Goal: Task Accomplishment & Management: Complete application form

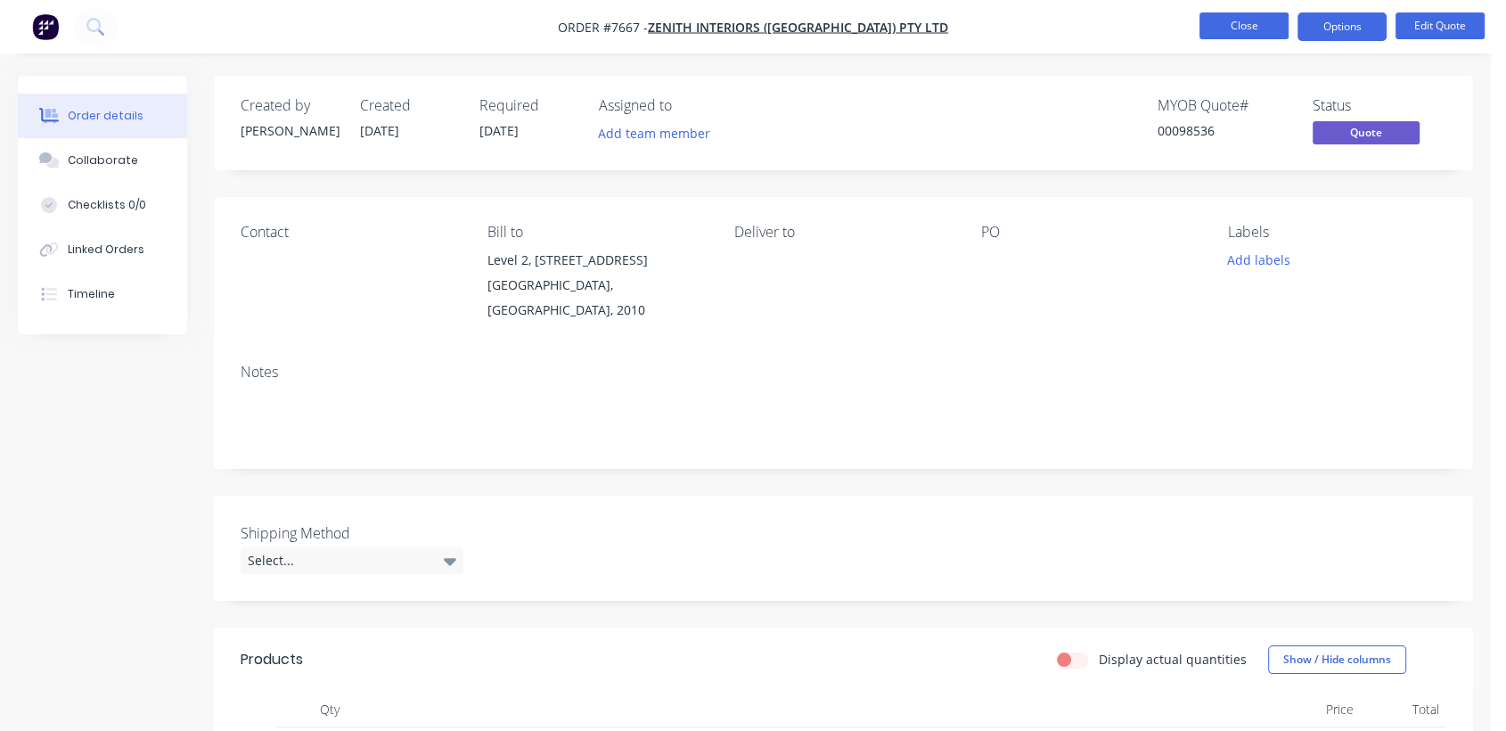
click at [1255, 21] on button "Close" at bounding box center [1243, 25] width 89 height 27
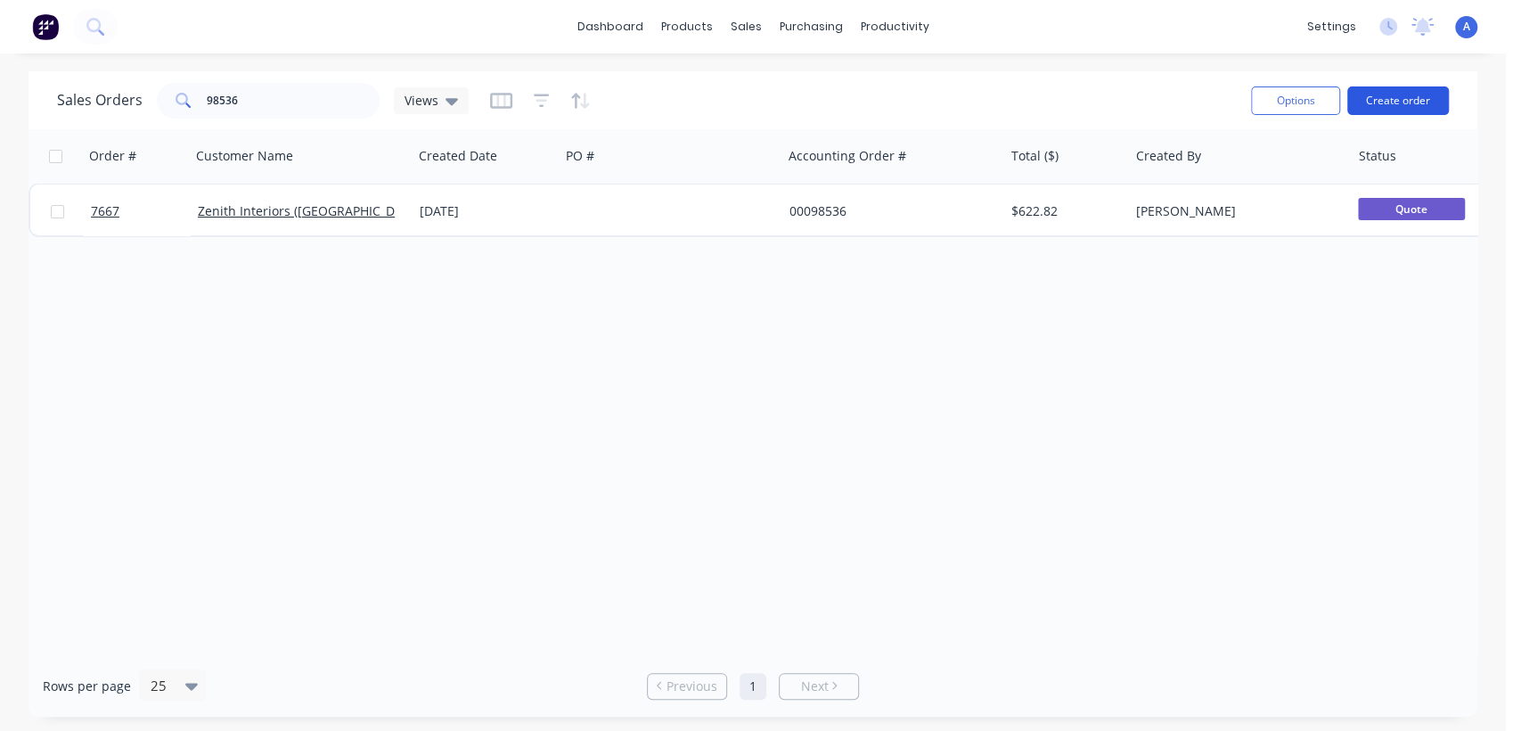
click at [1418, 106] on button "Create order" at bounding box center [1398, 100] width 102 height 29
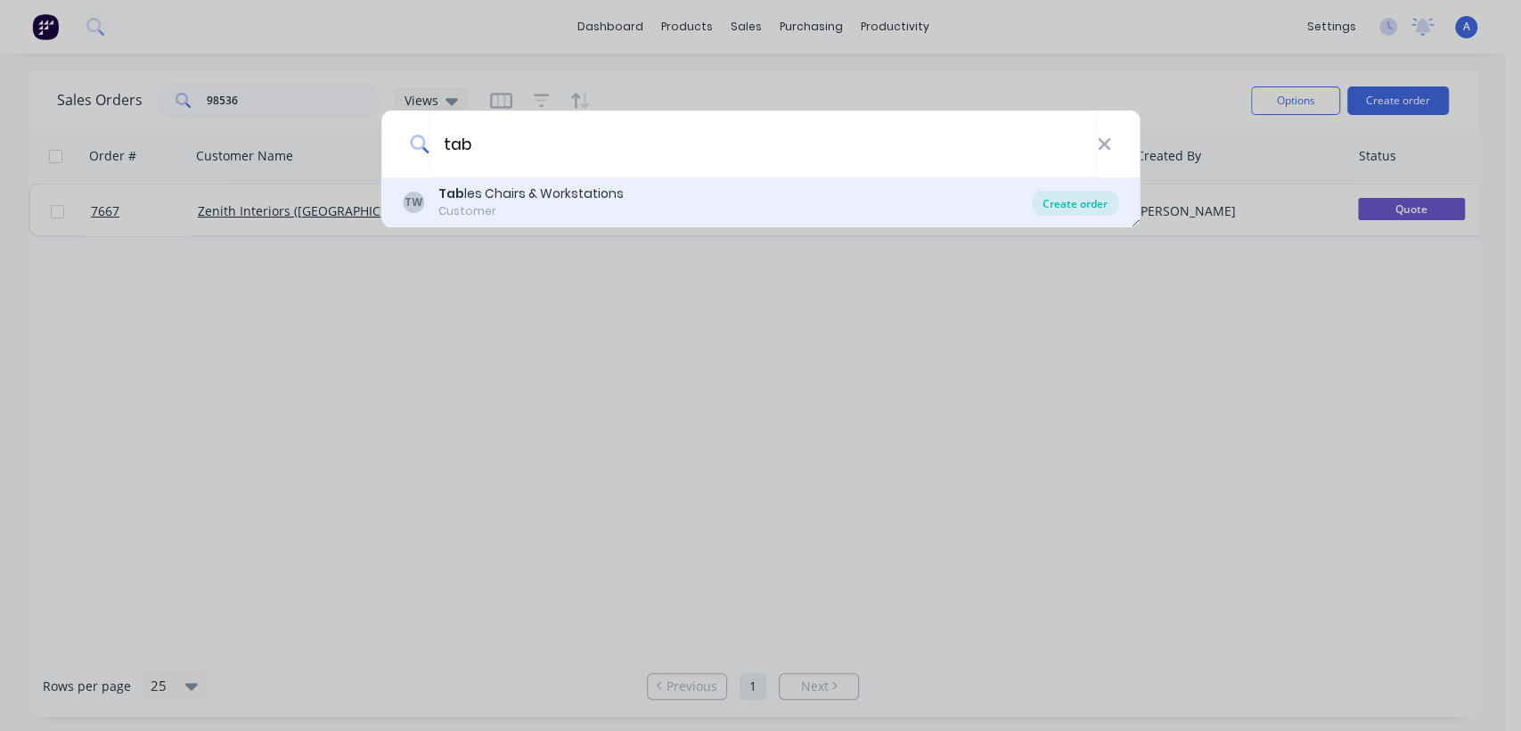
type input "tab"
click at [1061, 205] on div "Create order" at bounding box center [1075, 203] width 86 height 25
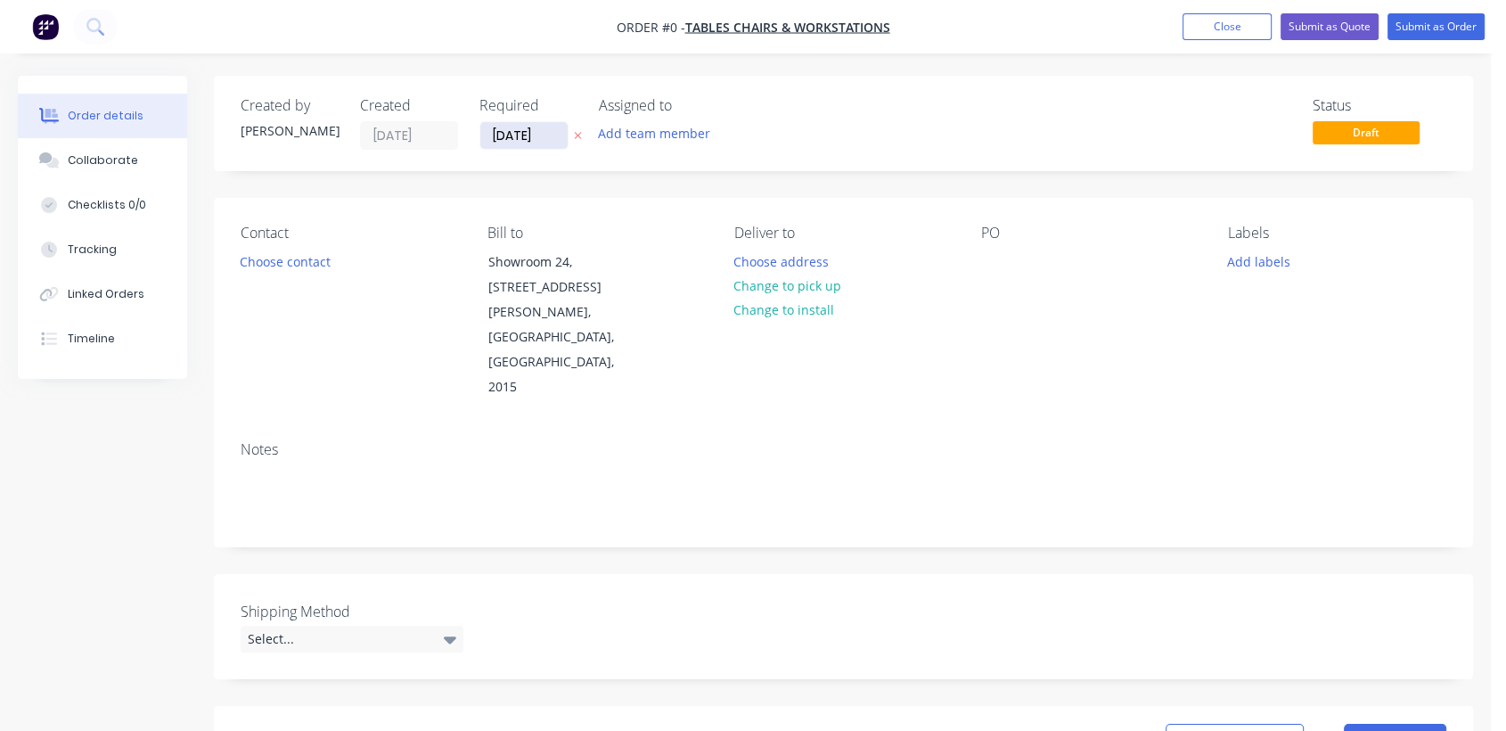
click at [556, 131] on input "[DATE]" at bounding box center [523, 135] width 87 height 27
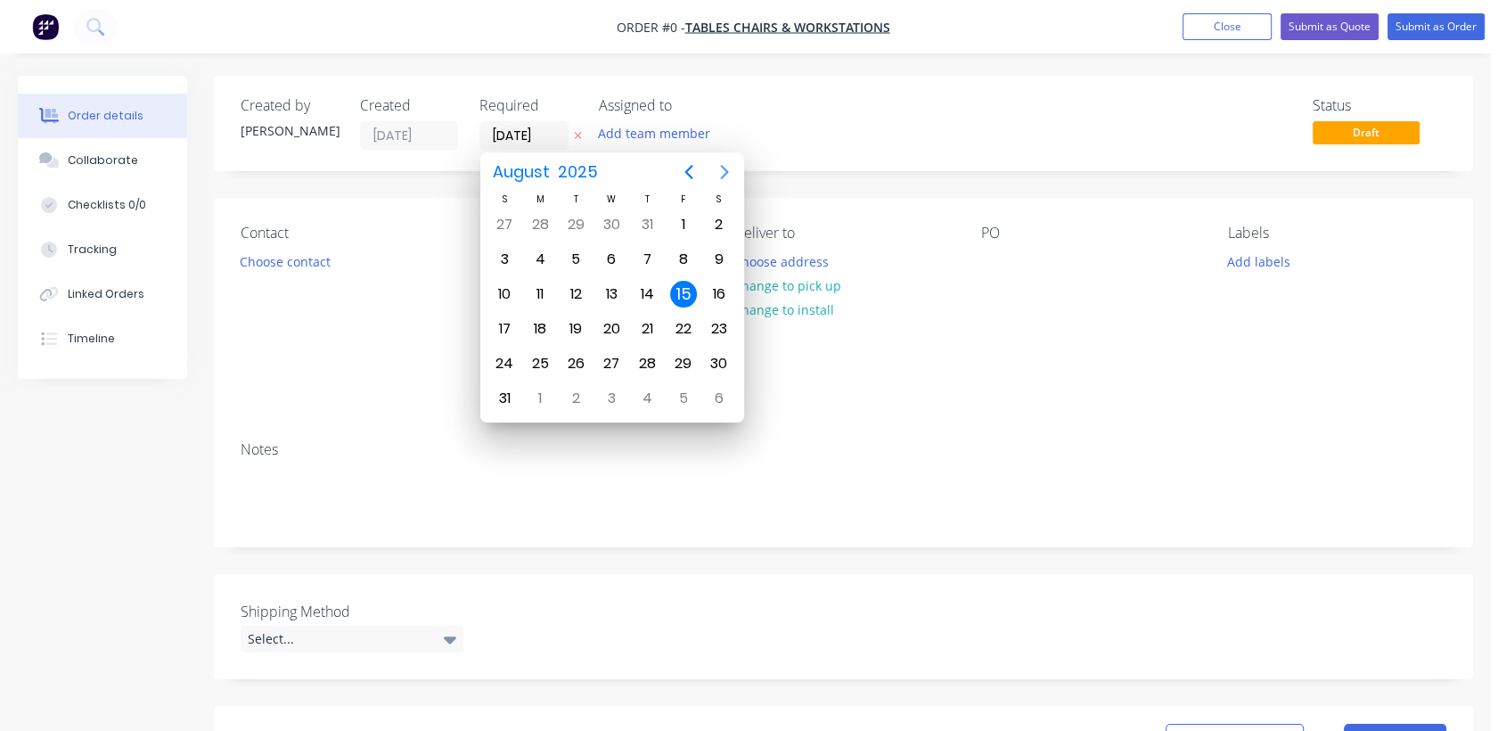
click at [716, 166] on icon "Next page" at bounding box center [724, 171] width 21 height 21
click at [609, 360] on div "31" at bounding box center [611, 363] width 27 height 27
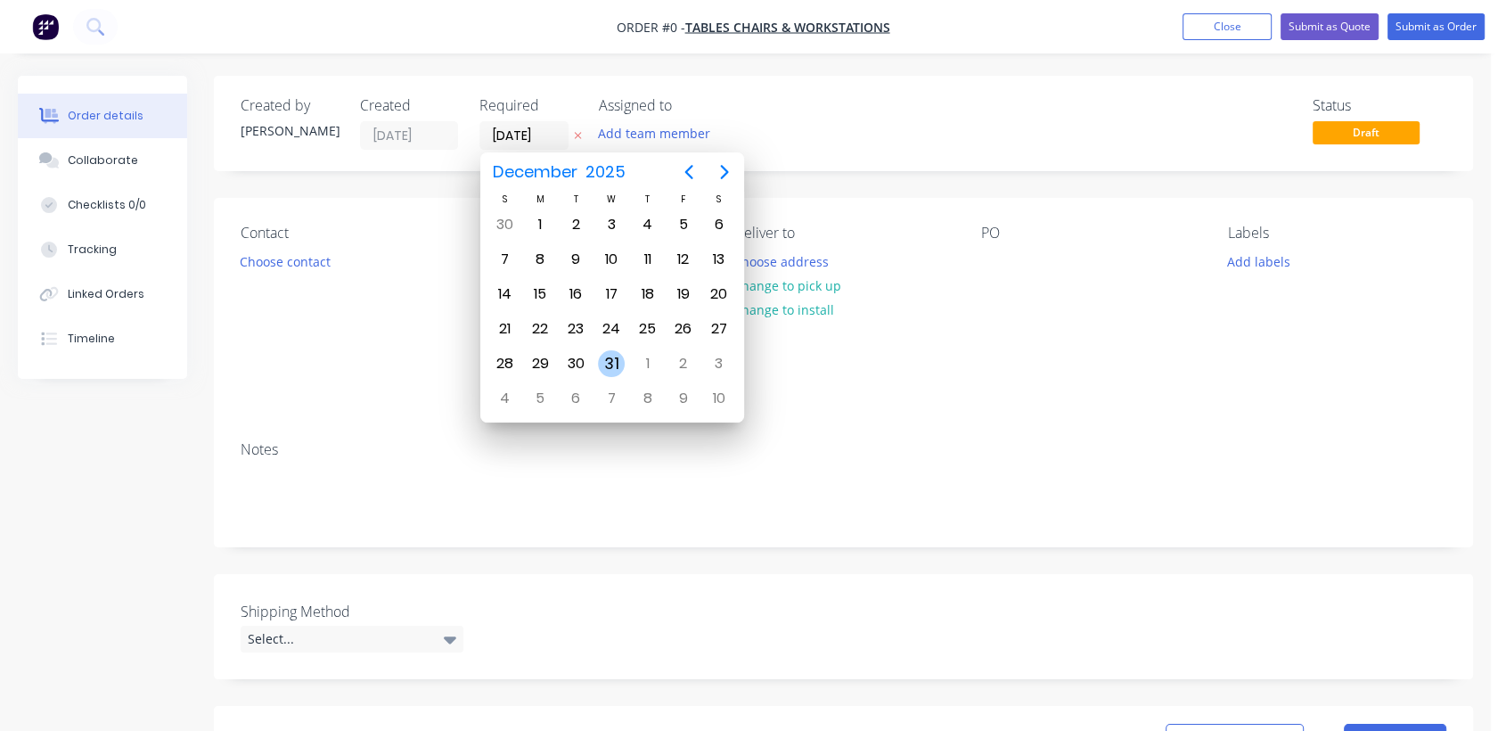
type input "[DATE]"
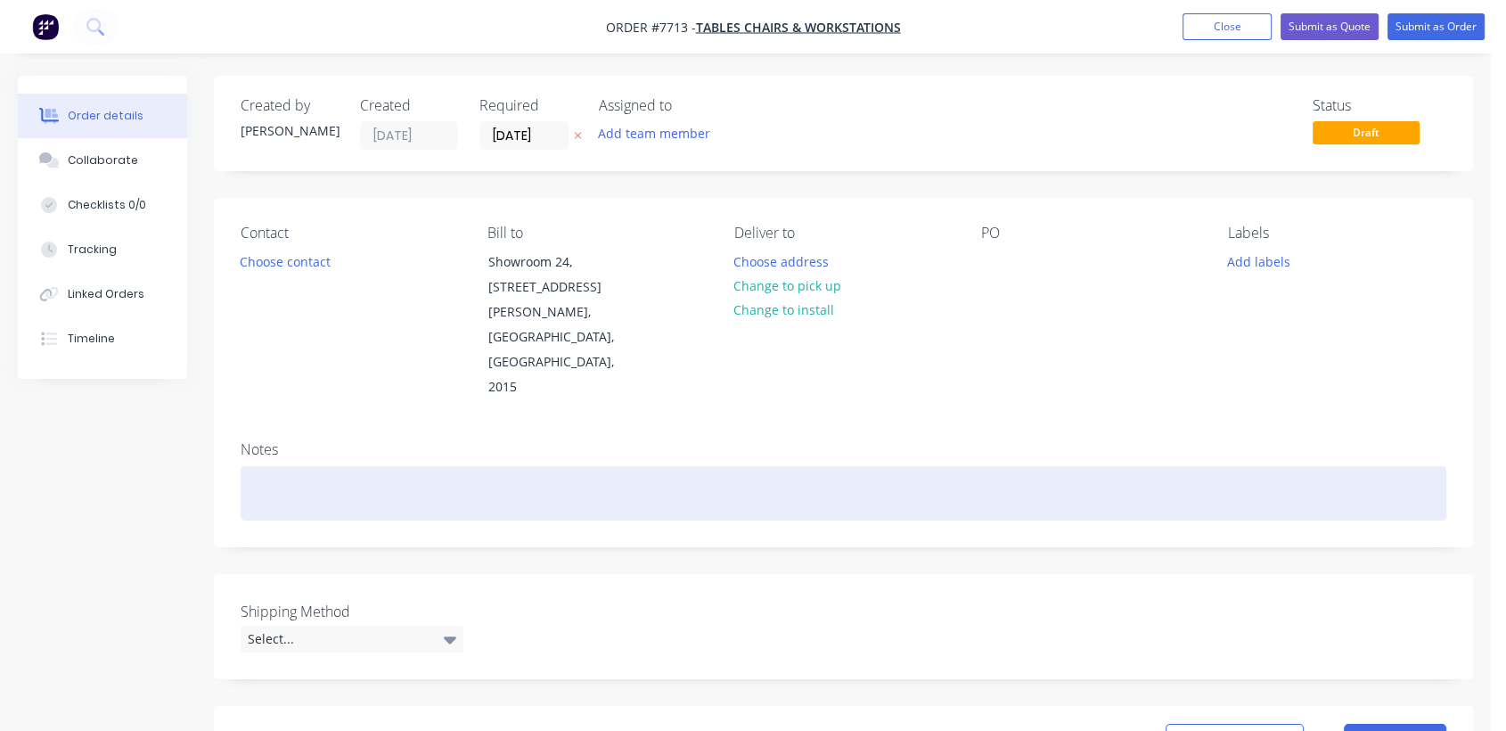
click at [294, 466] on div at bounding box center [844, 493] width 1206 height 54
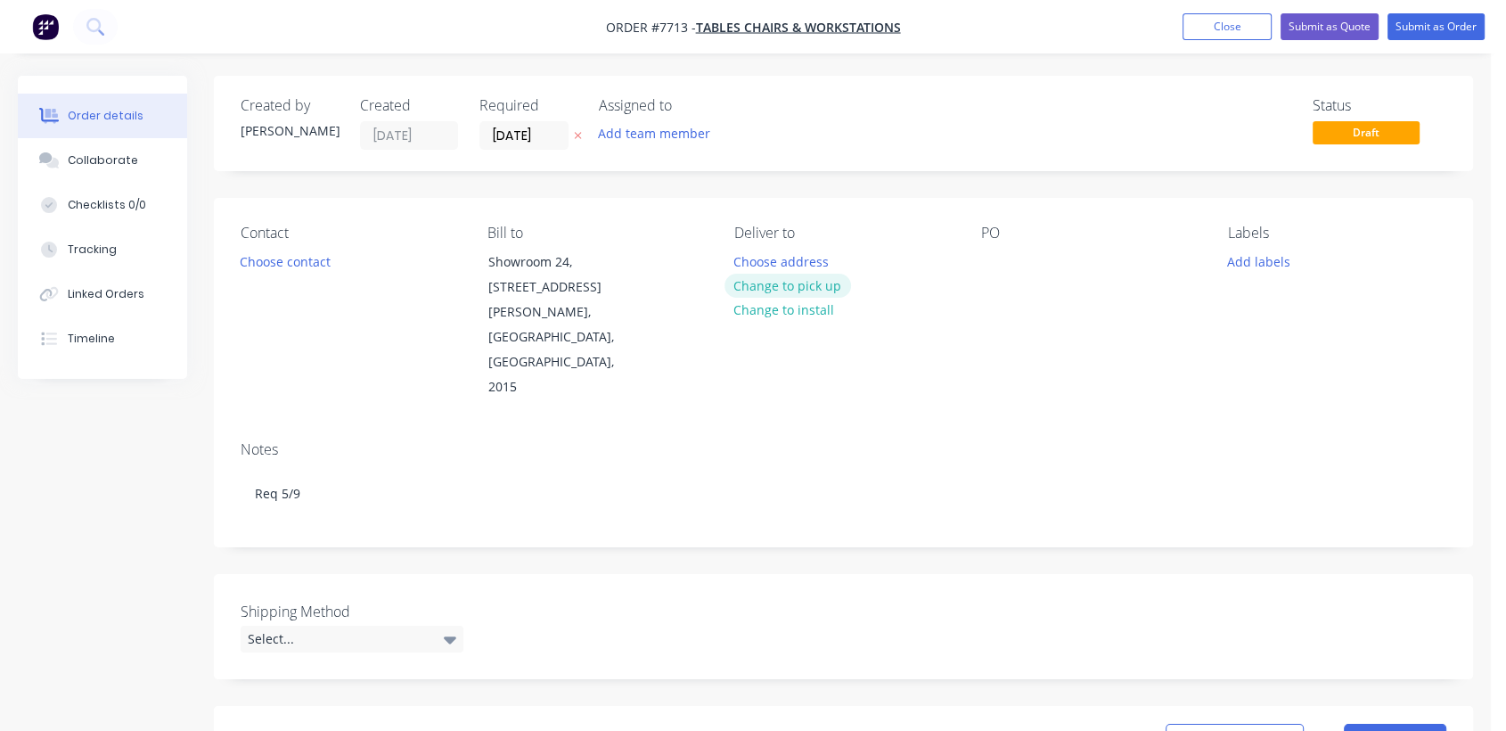
click at [765, 288] on button "Change to pick up" at bounding box center [788, 286] width 127 height 24
click at [984, 266] on div at bounding box center [995, 262] width 29 height 26
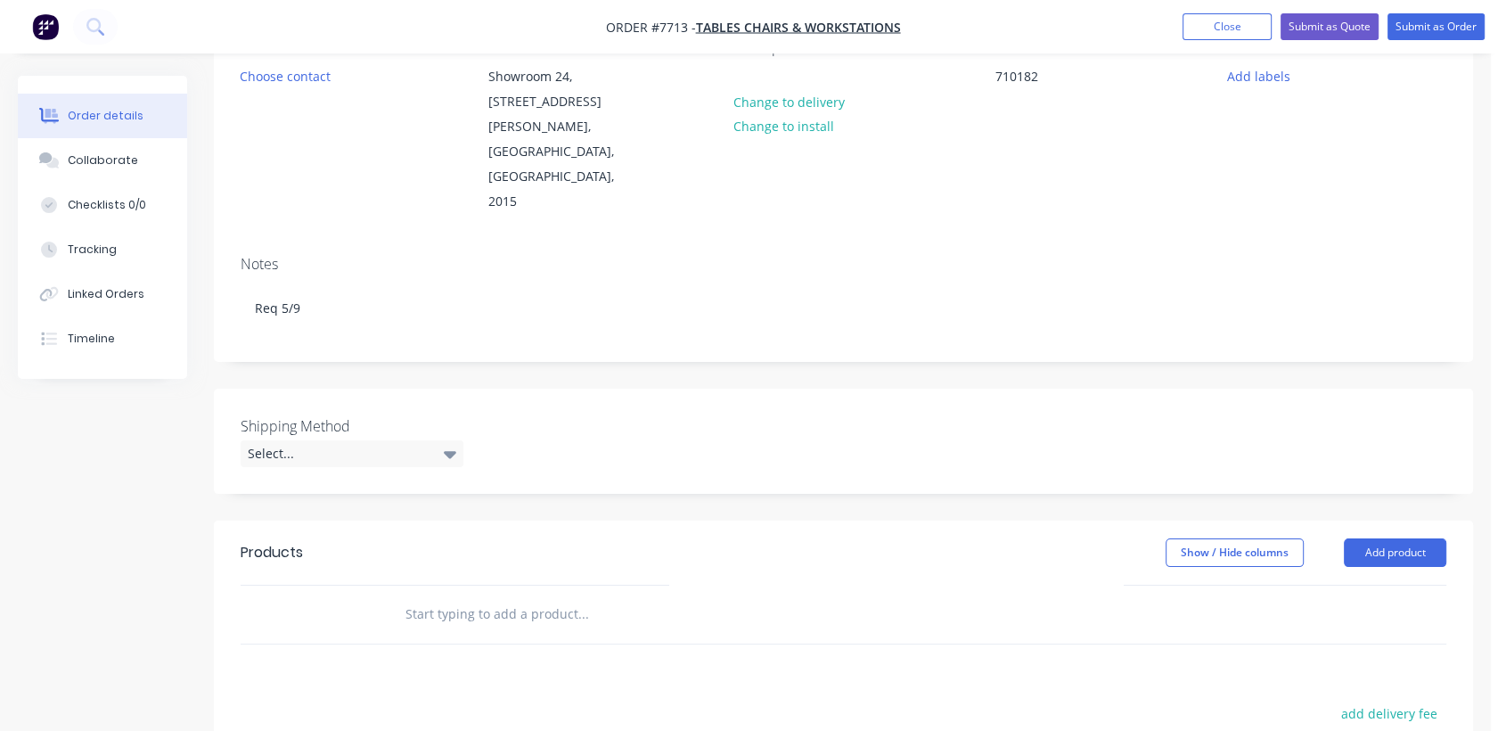
scroll to position [198, 0]
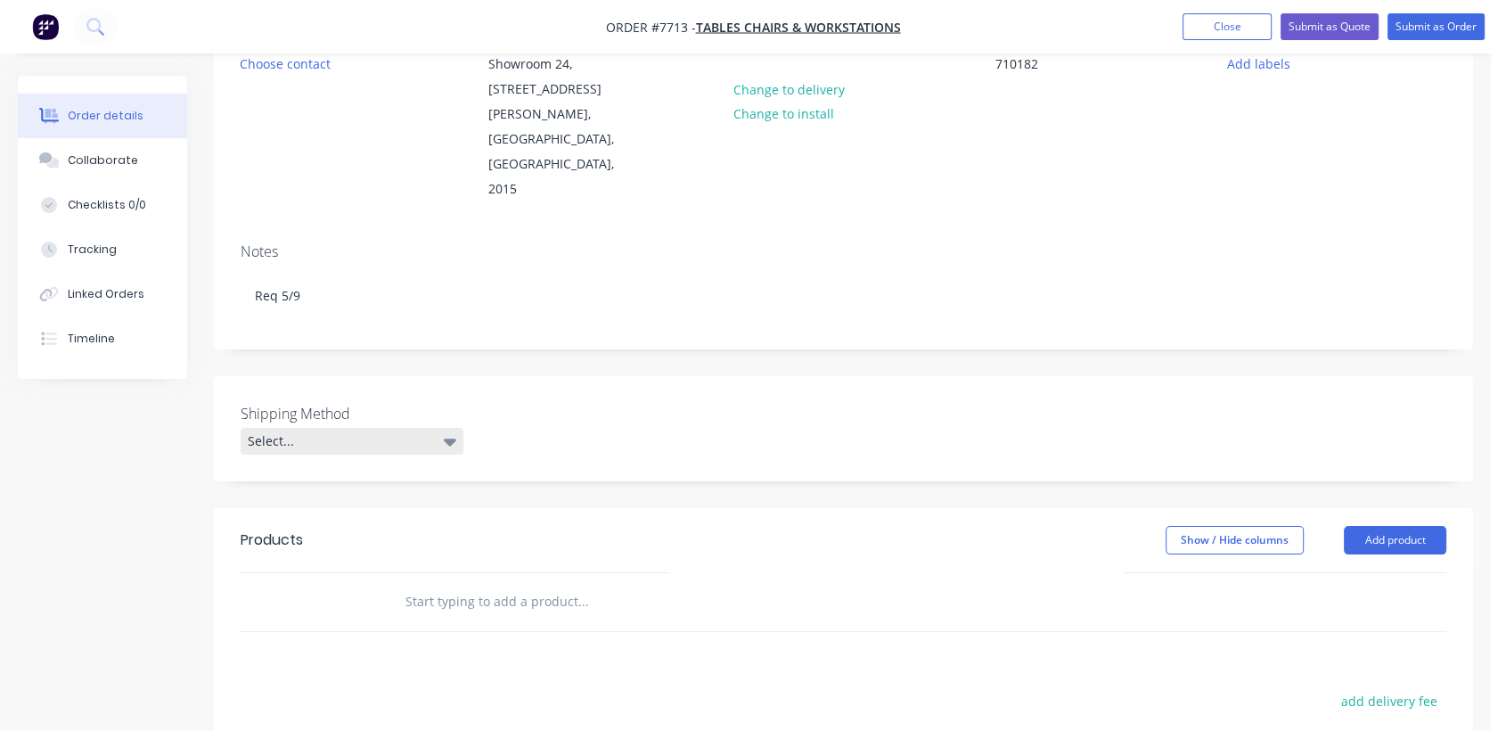
click at [440, 428] on div "Select..." at bounding box center [352, 441] width 223 height 27
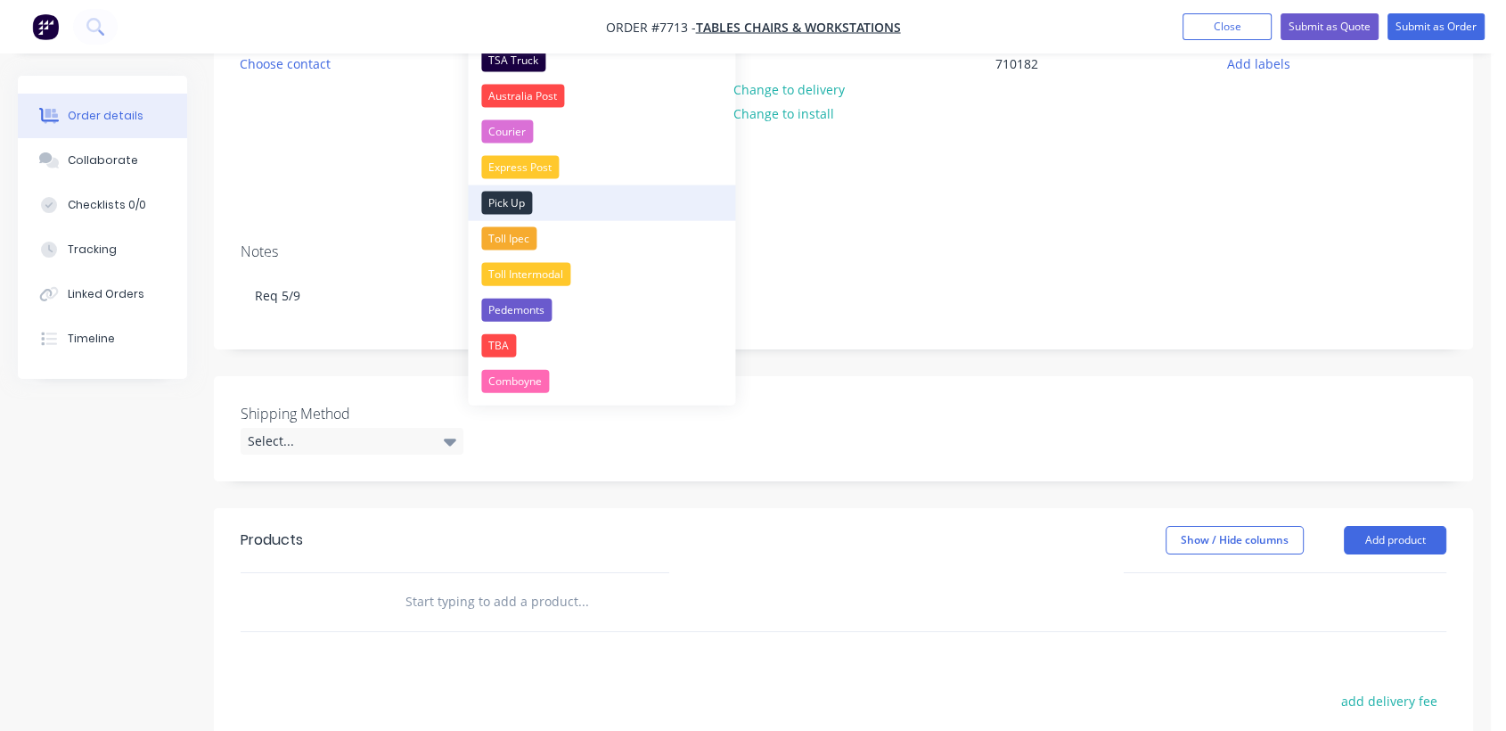
click at [517, 192] on div "Pick Up" at bounding box center [506, 203] width 51 height 23
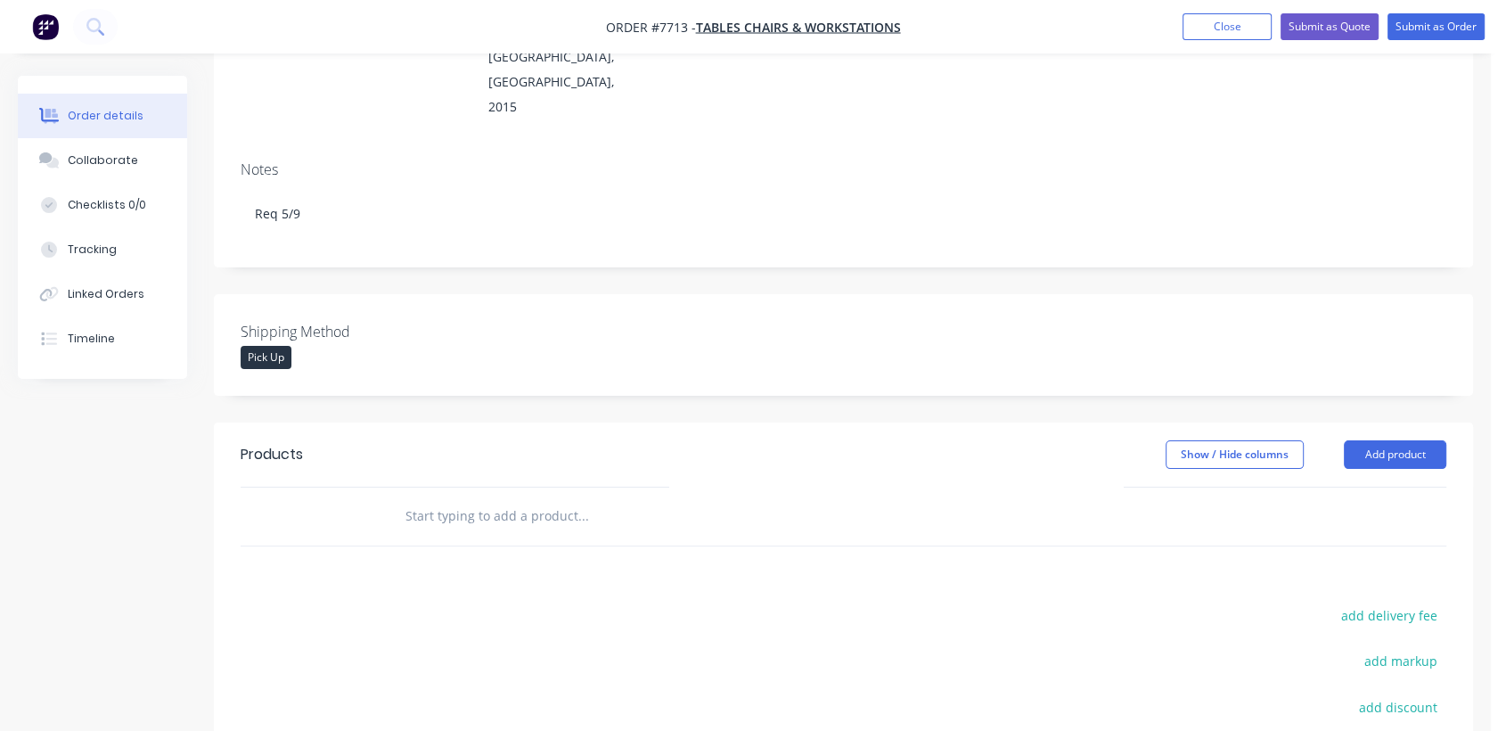
scroll to position [460, 0]
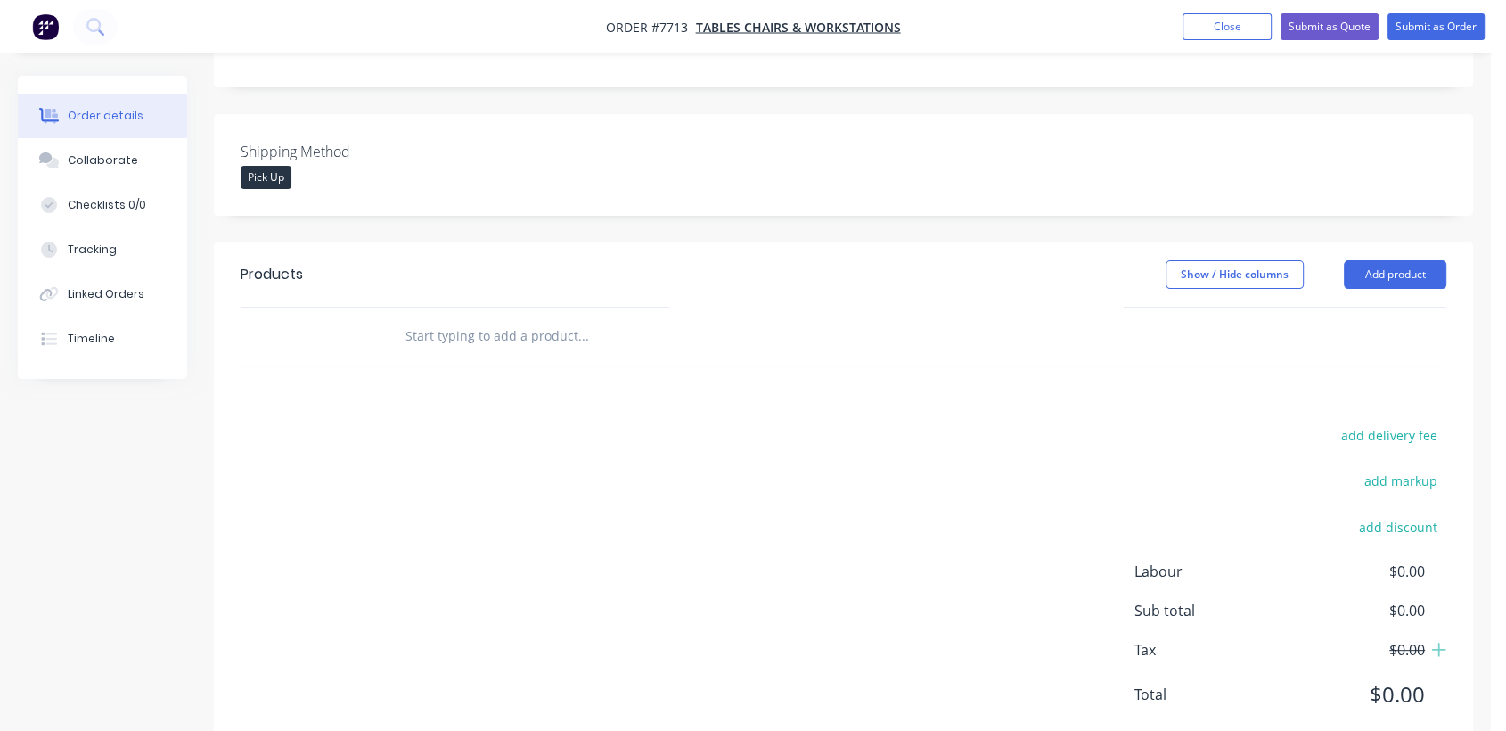
click at [533, 318] on input "text" at bounding box center [583, 336] width 356 height 36
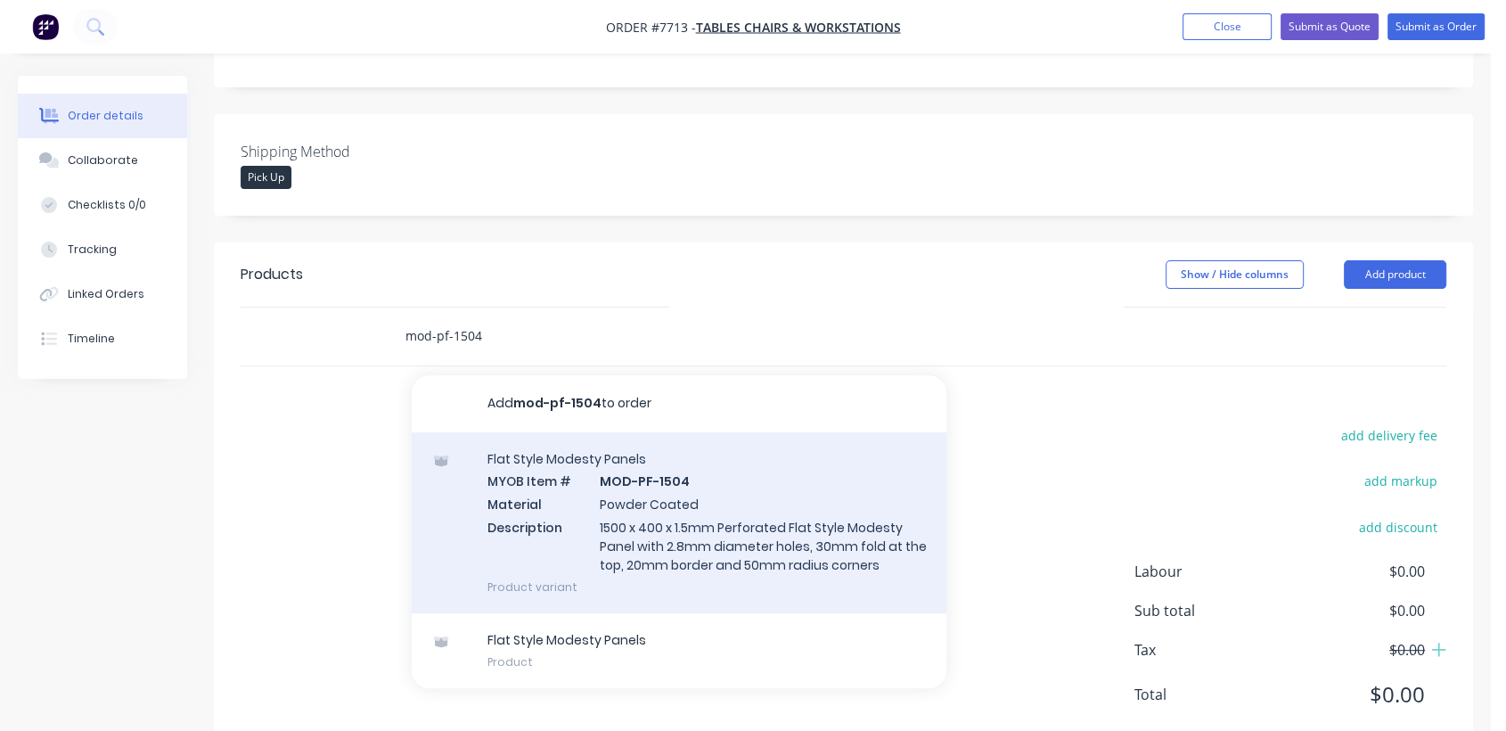
type input "mod-pf-1504"
click at [659, 476] on div "Flat Style Modesty Panels MYOB Item # MOD-PF-1504 Material Powder Coated Descri…" at bounding box center [679, 522] width 535 height 181
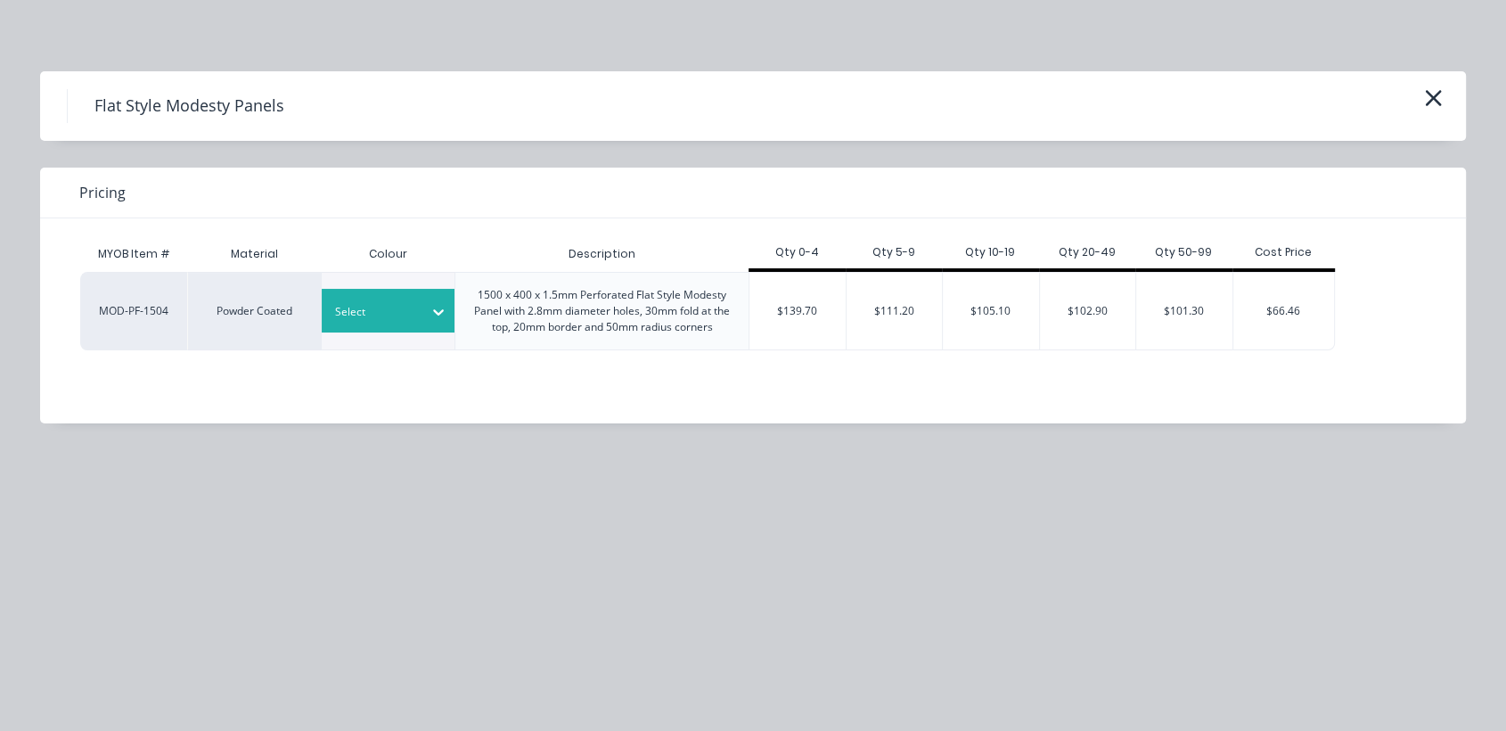
click at [402, 317] on div at bounding box center [375, 312] width 80 height 20
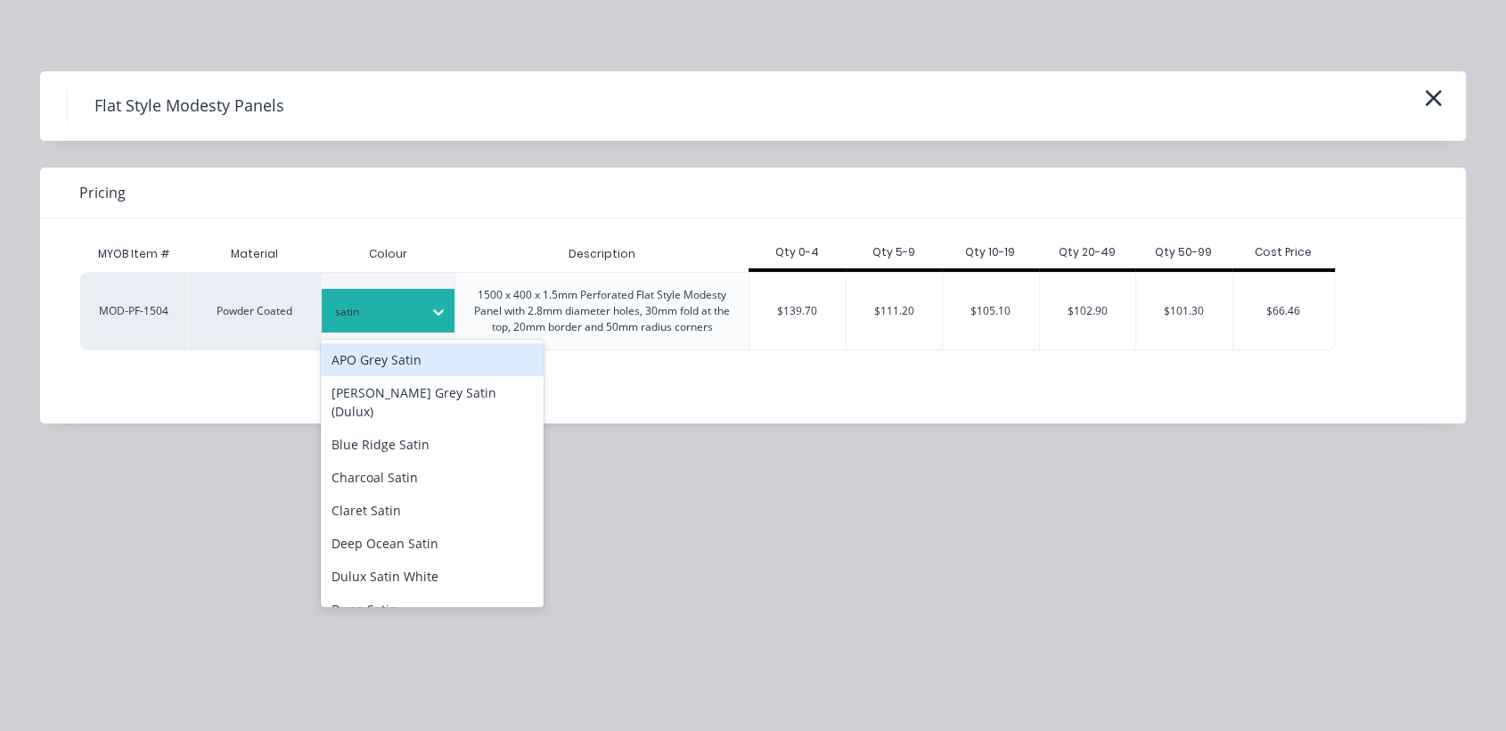
type input "satin b"
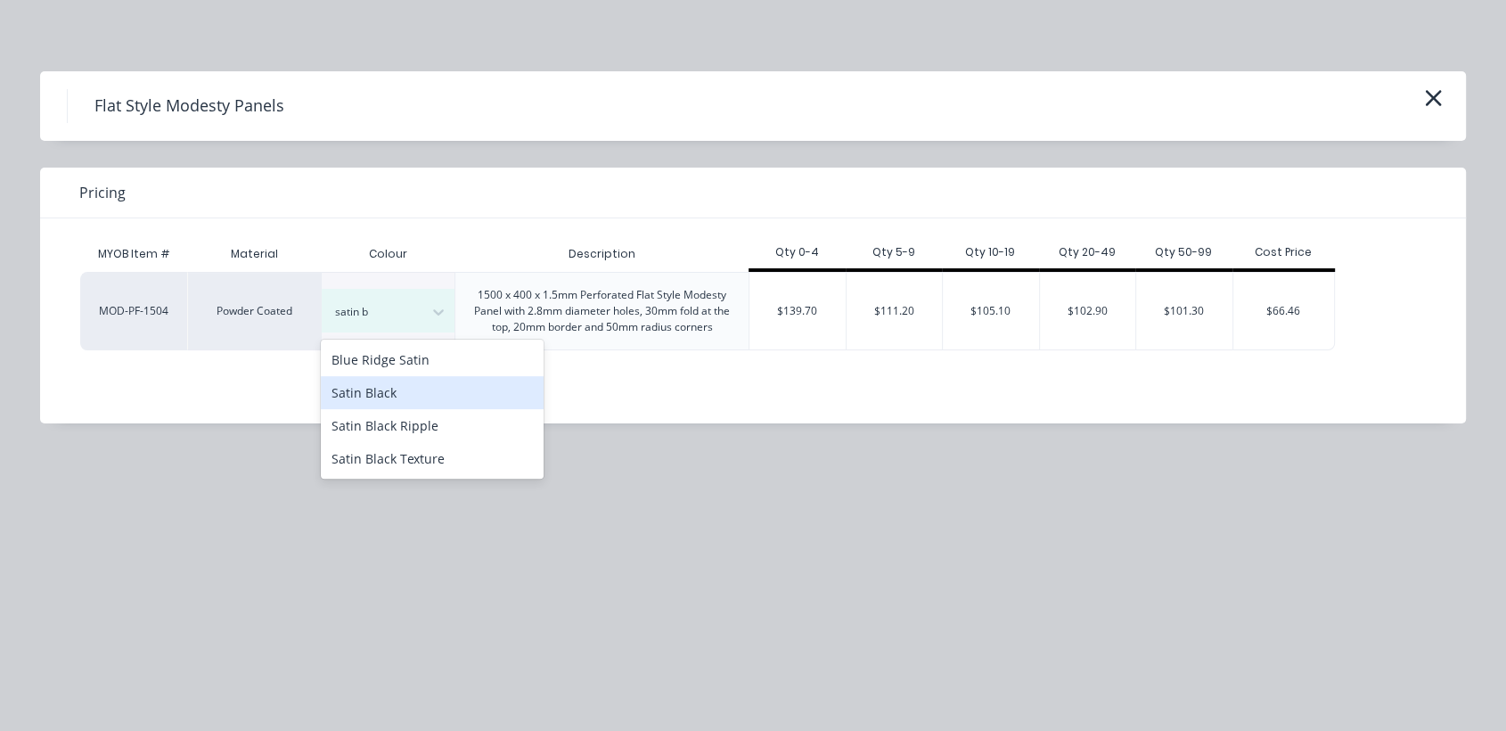
click at [430, 397] on div "Satin Black" at bounding box center [432, 392] width 223 height 33
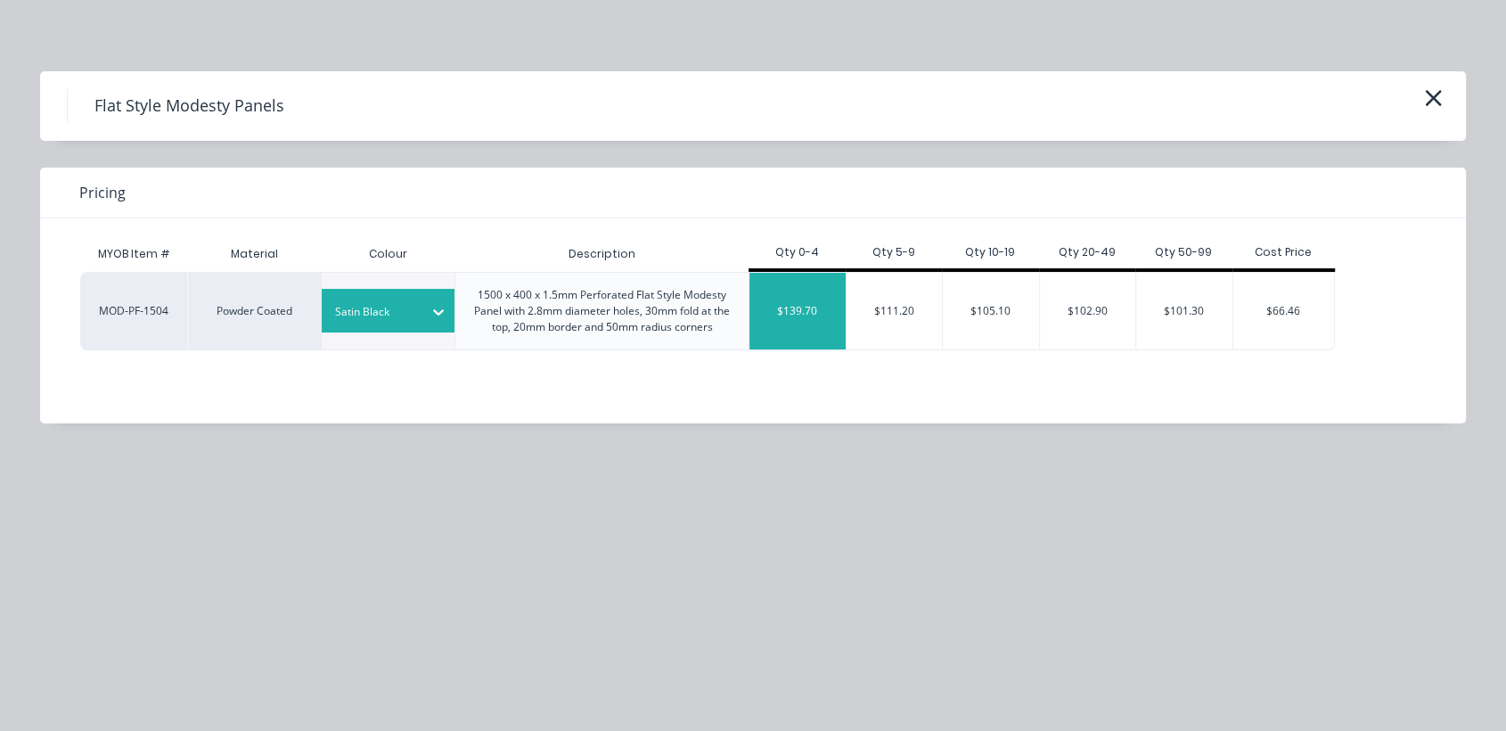
click at [806, 301] on div "$139.70" at bounding box center [797, 311] width 96 height 77
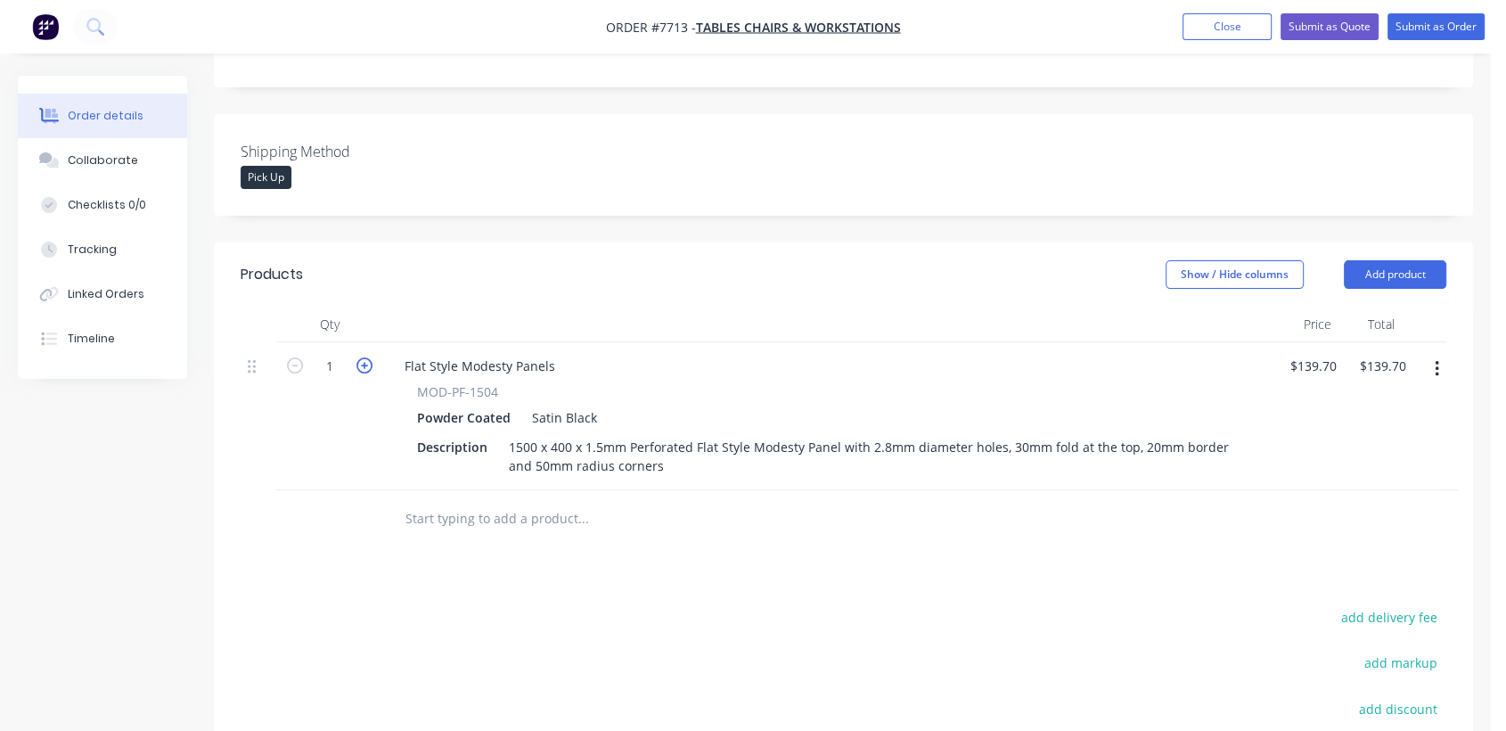
click at [362, 357] on icon "button" at bounding box center [364, 365] width 16 height 16
type input "2"
type input "$279.40"
click at [362, 357] on icon "button" at bounding box center [364, 365] width 16 height 16
type input "3"
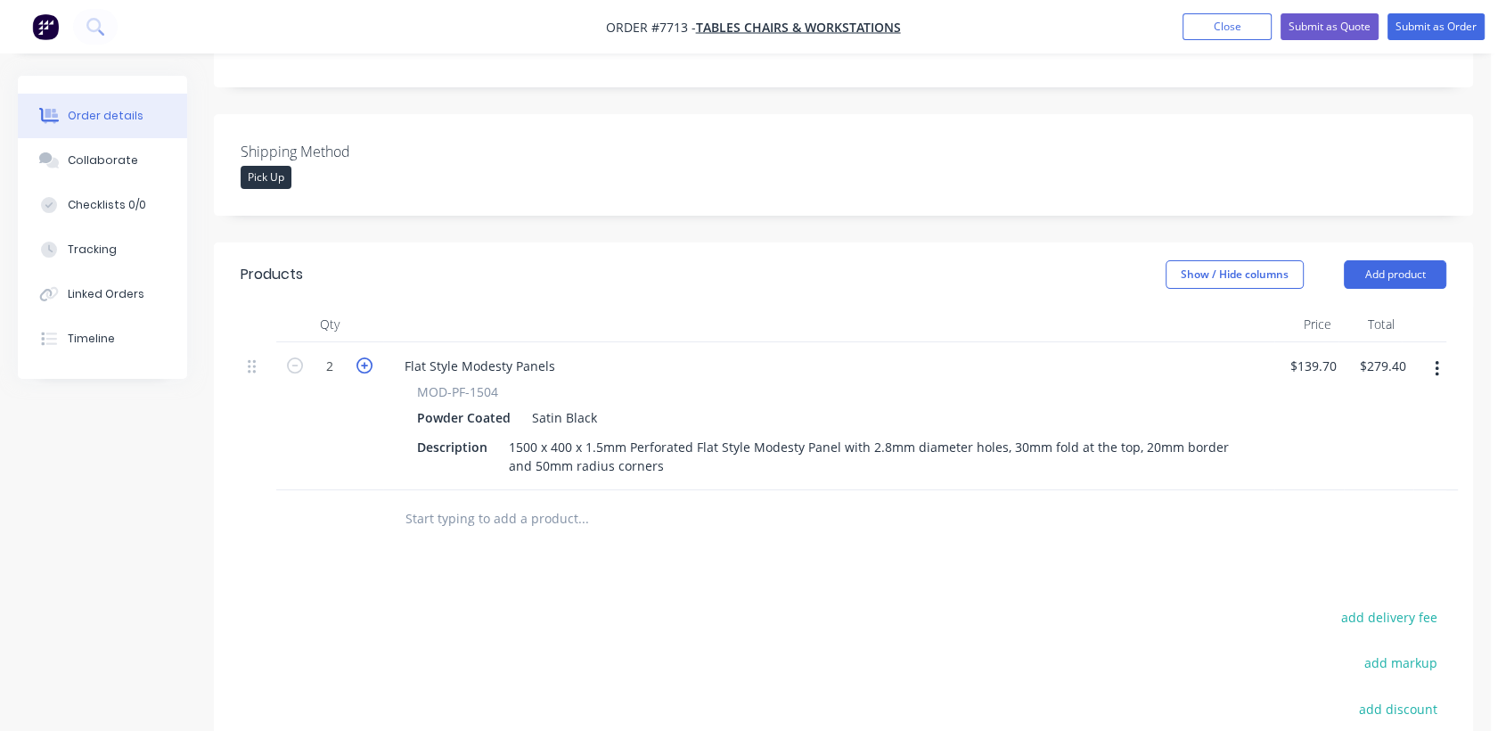
type input "$419.10"
click at [119, 156] on div "Collaborate" at bounding box center [103, 160] width 70 height 16
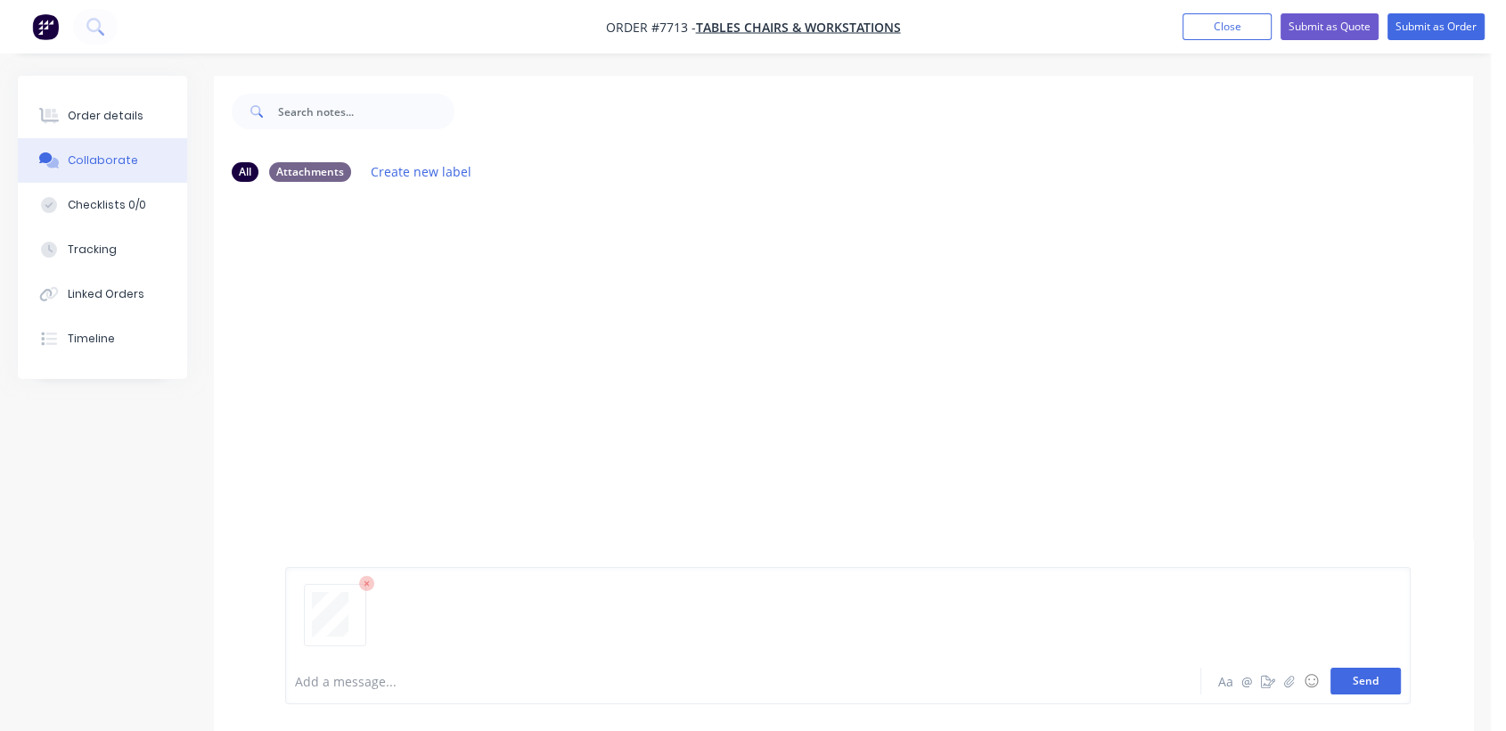
click at [1388, 686] on button "Send" at bounding box center [1365, 680] width 70 height 27
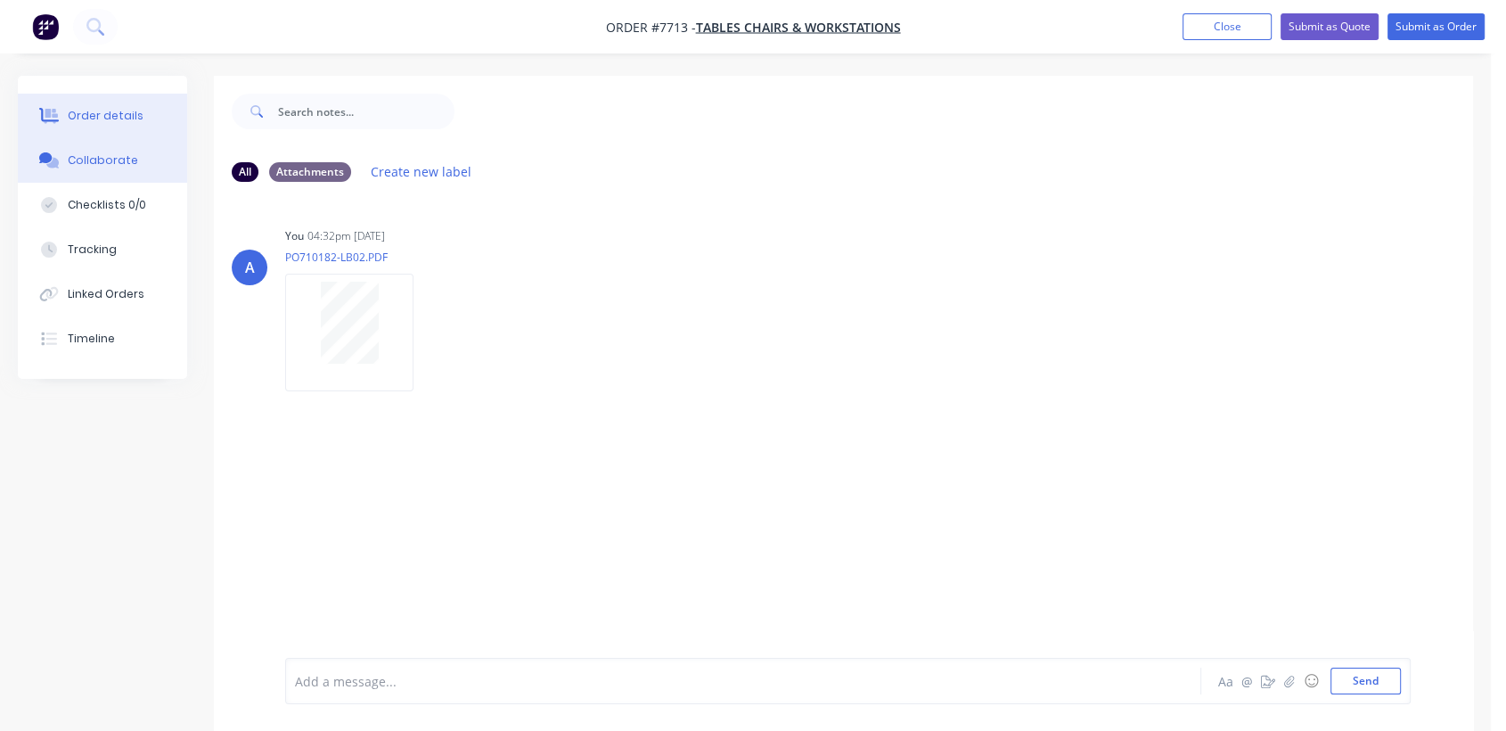
click at [121, 111] on div "Order details" at bounding box center [106, 116] width 76 height 16
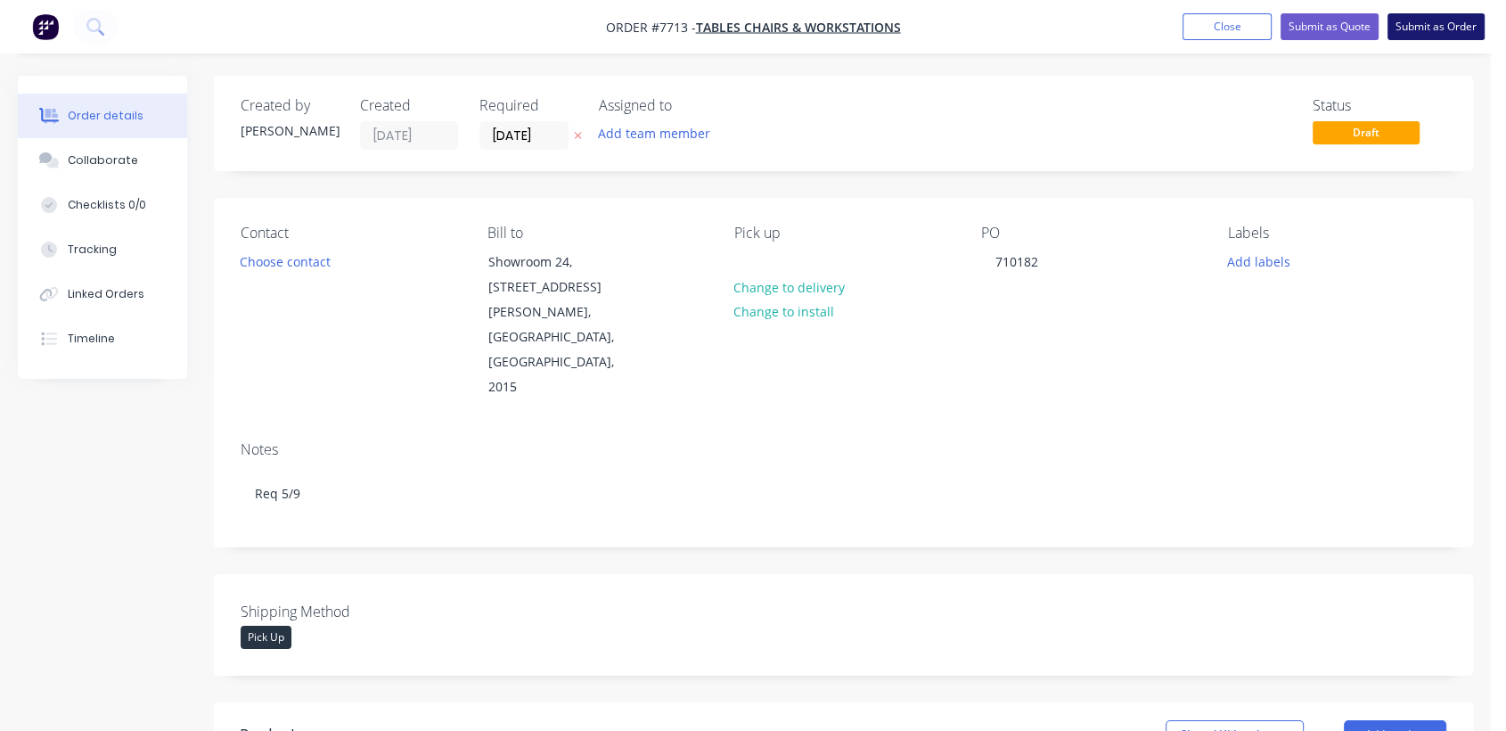
click at [1427, 23] on button "Submit as Order" at bounding box center [1436, 26] width 97 height 27
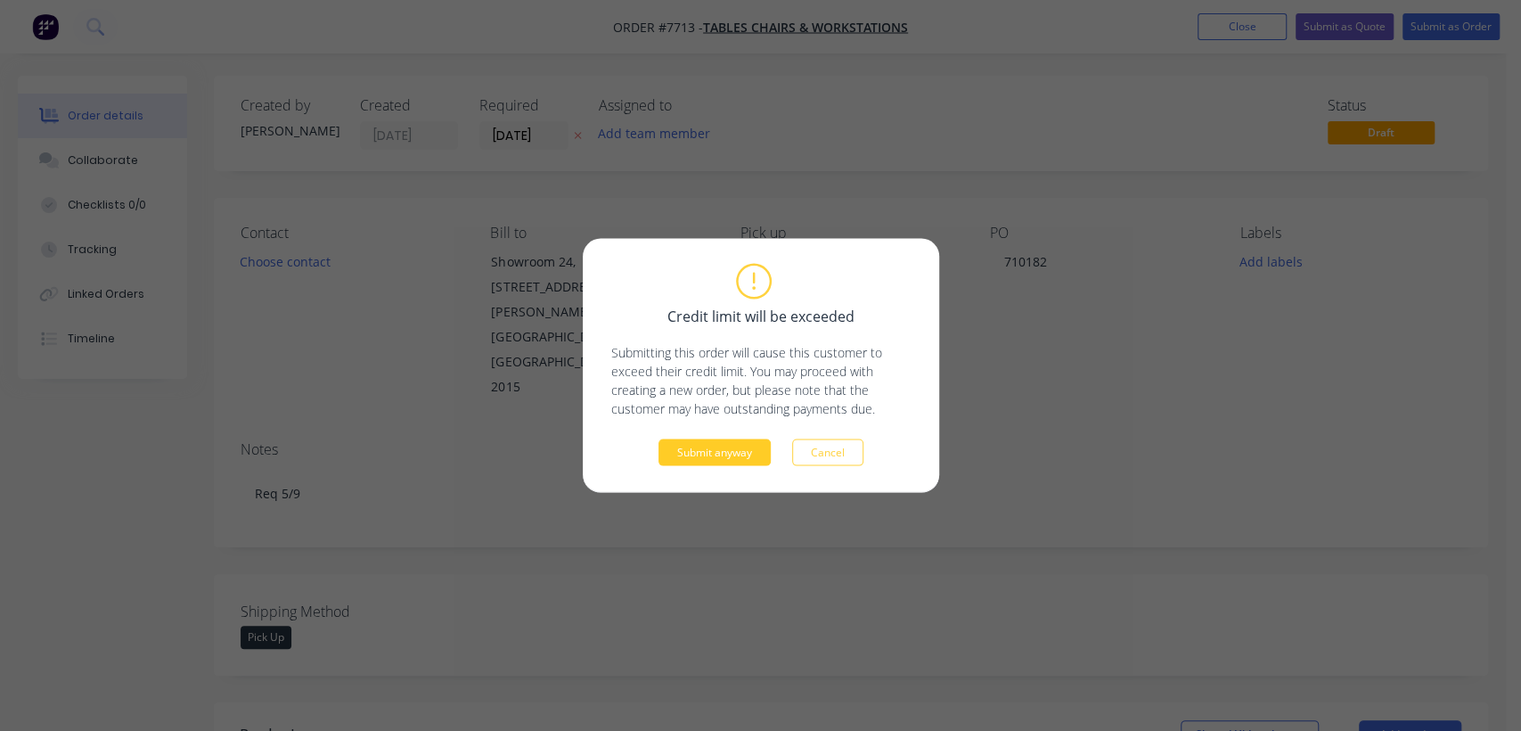
click at [711, 451] on button "Submit anyway" at bounding box center [715, 452] width 112 height 27
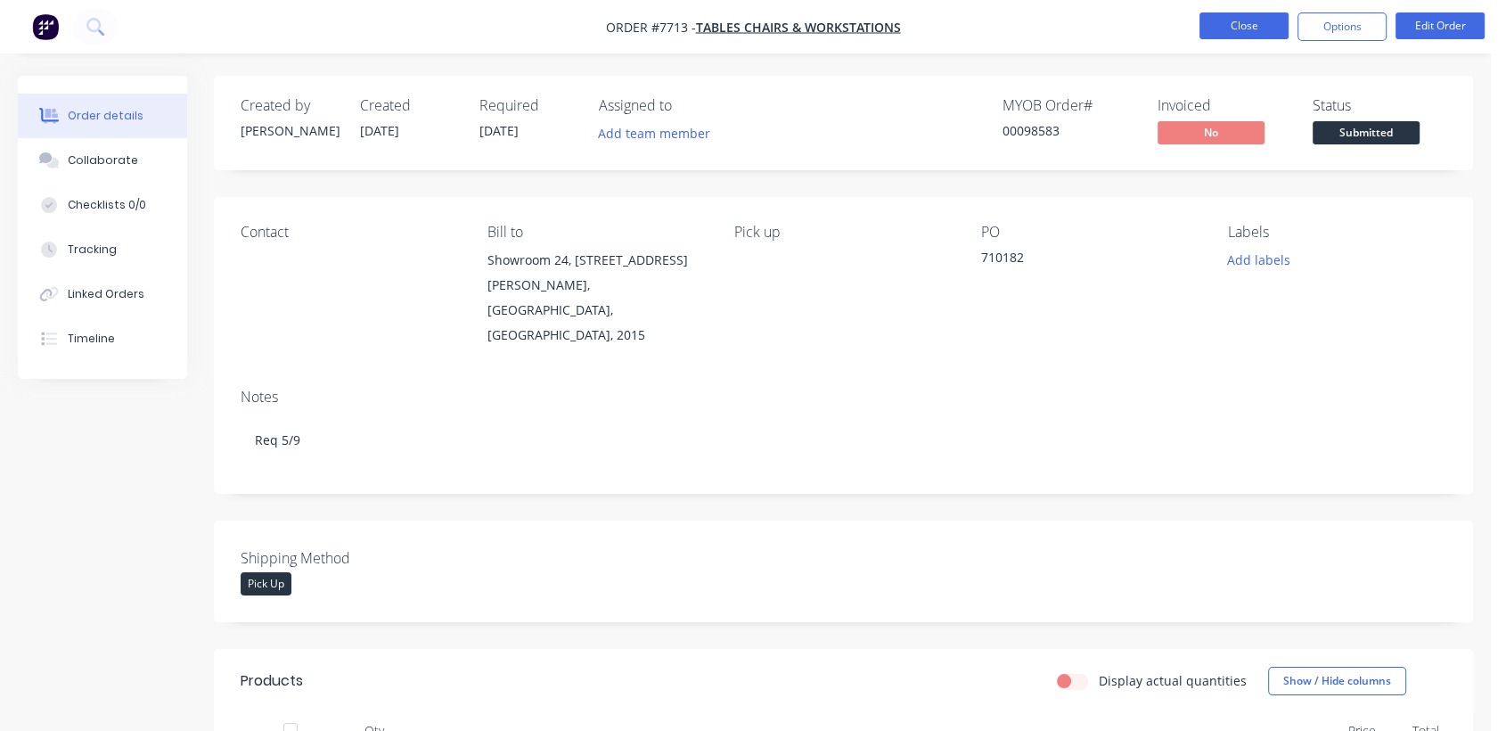
click at [1272, 18] on button "Close" at bounding box center [1243, 25] width 89 height 27
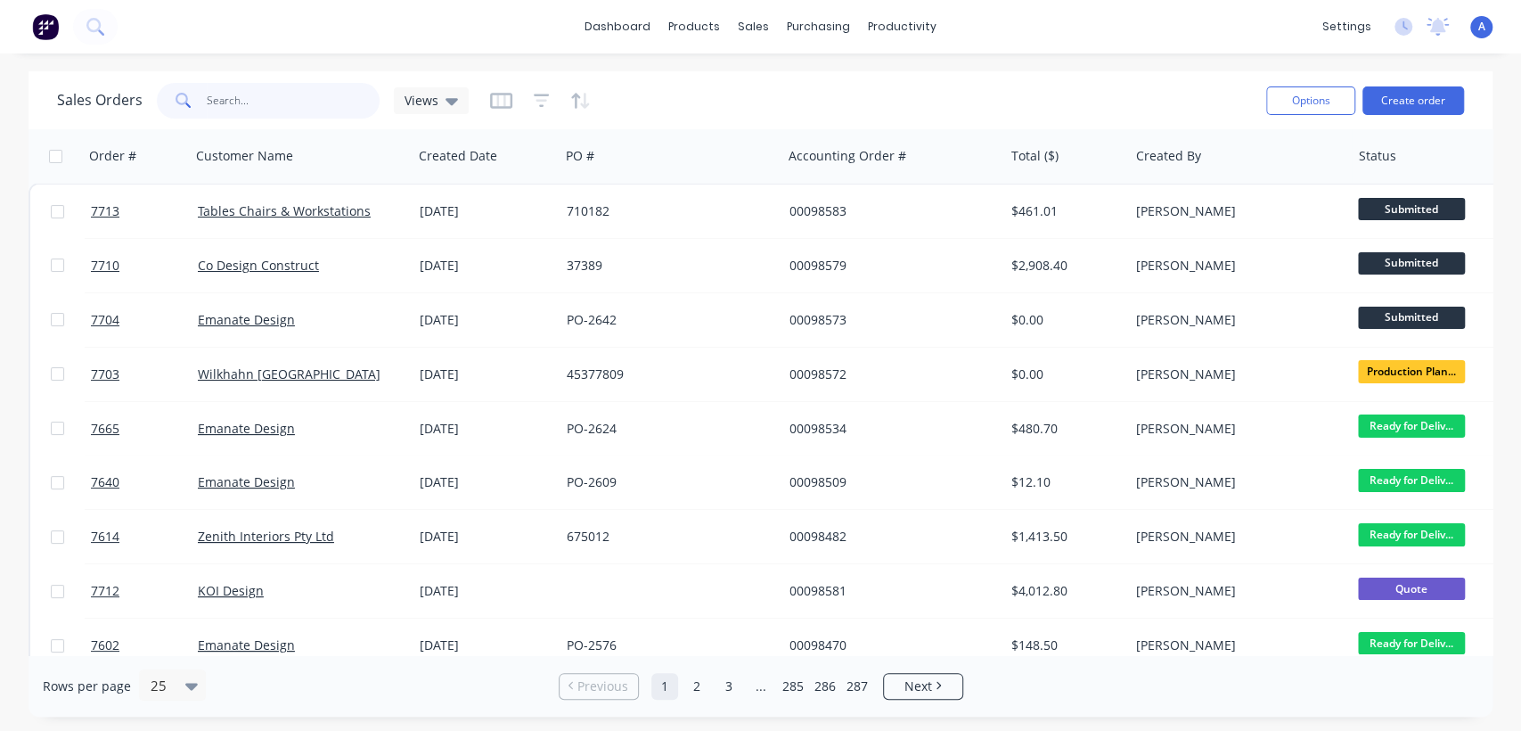
click at [284, 96] on input "text" at bounding box center [294, 101] width 174 height 36
type input "98536"
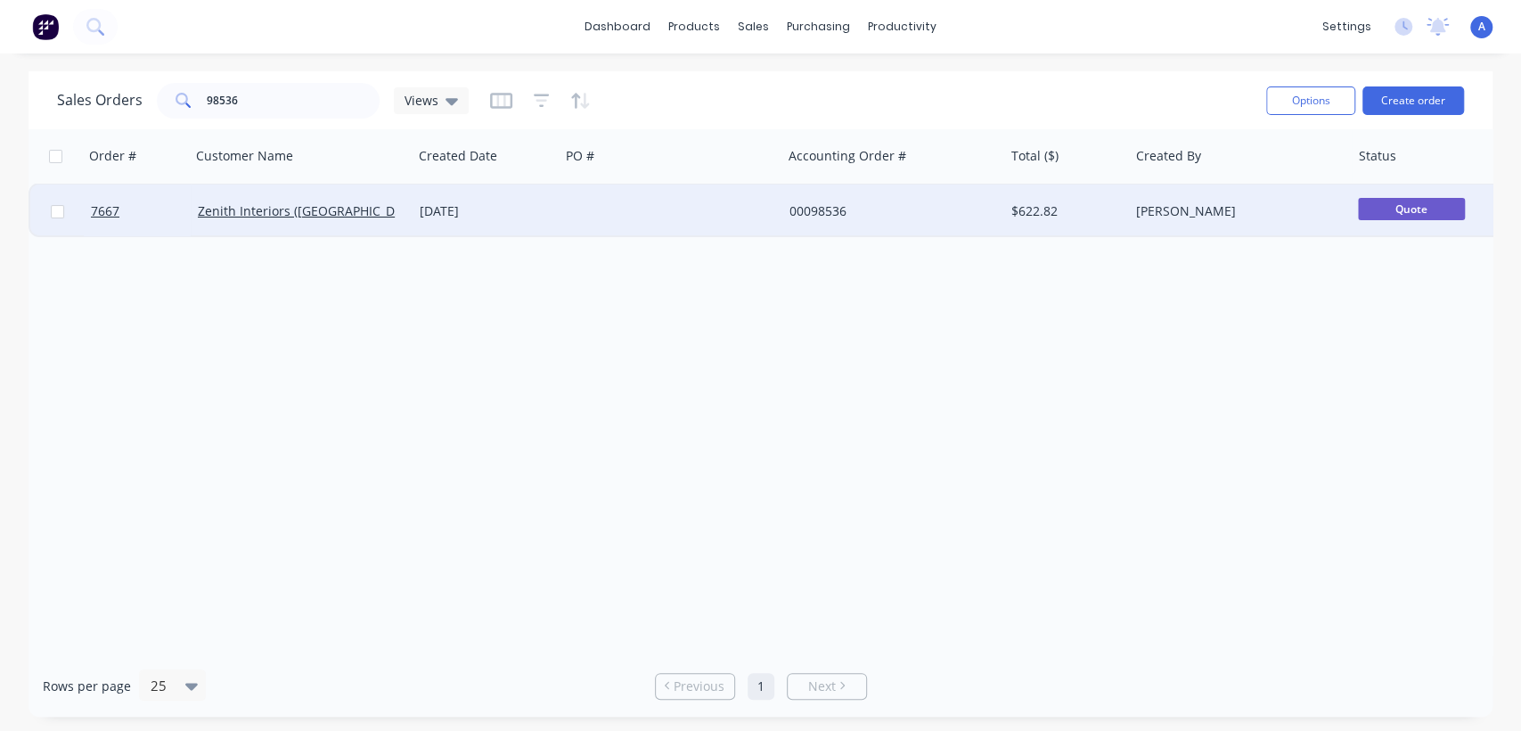
click at [646, 202] on div at bounding box center [671, 210] width 222 height 53
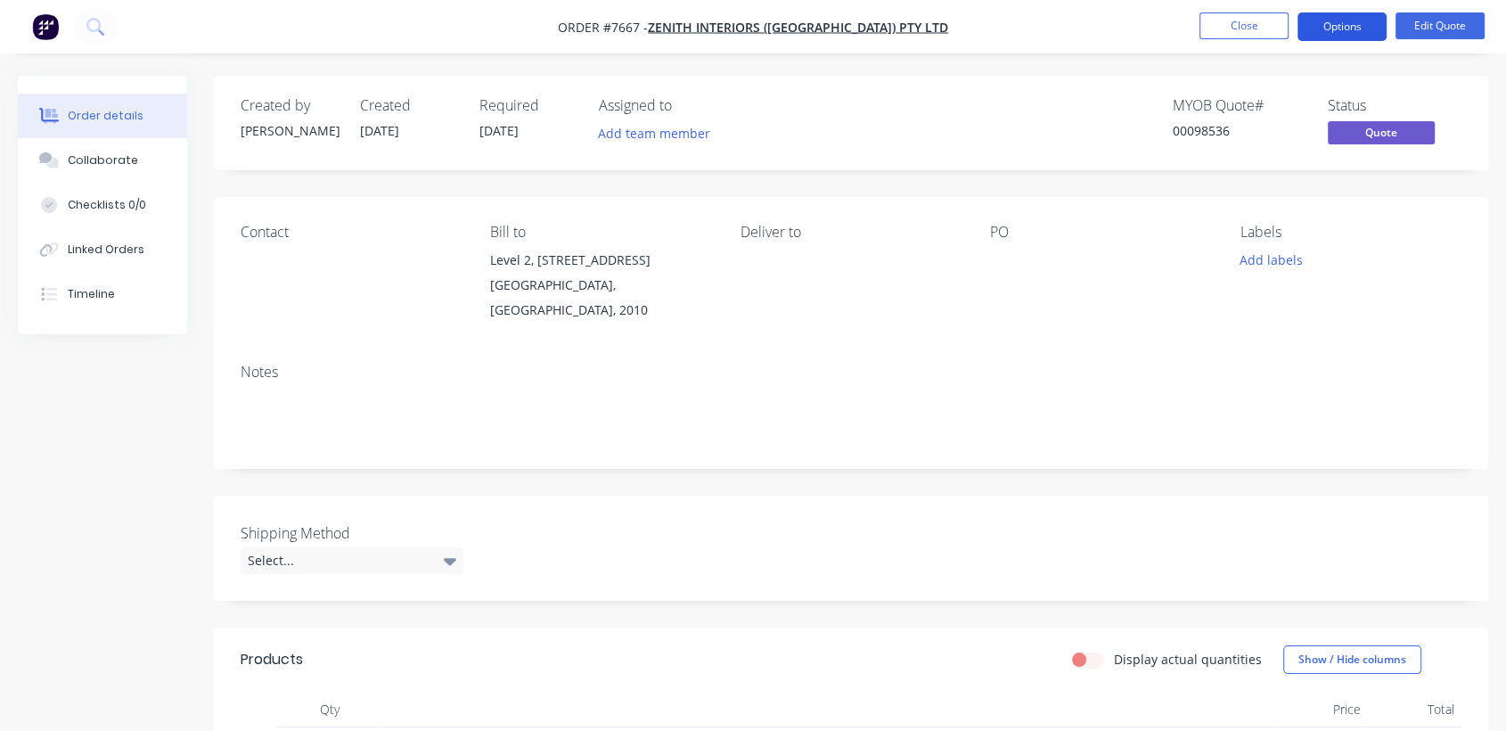
click at [1338, 23] on button "Options" at bounding box center [1342, 26] width 89 height 29
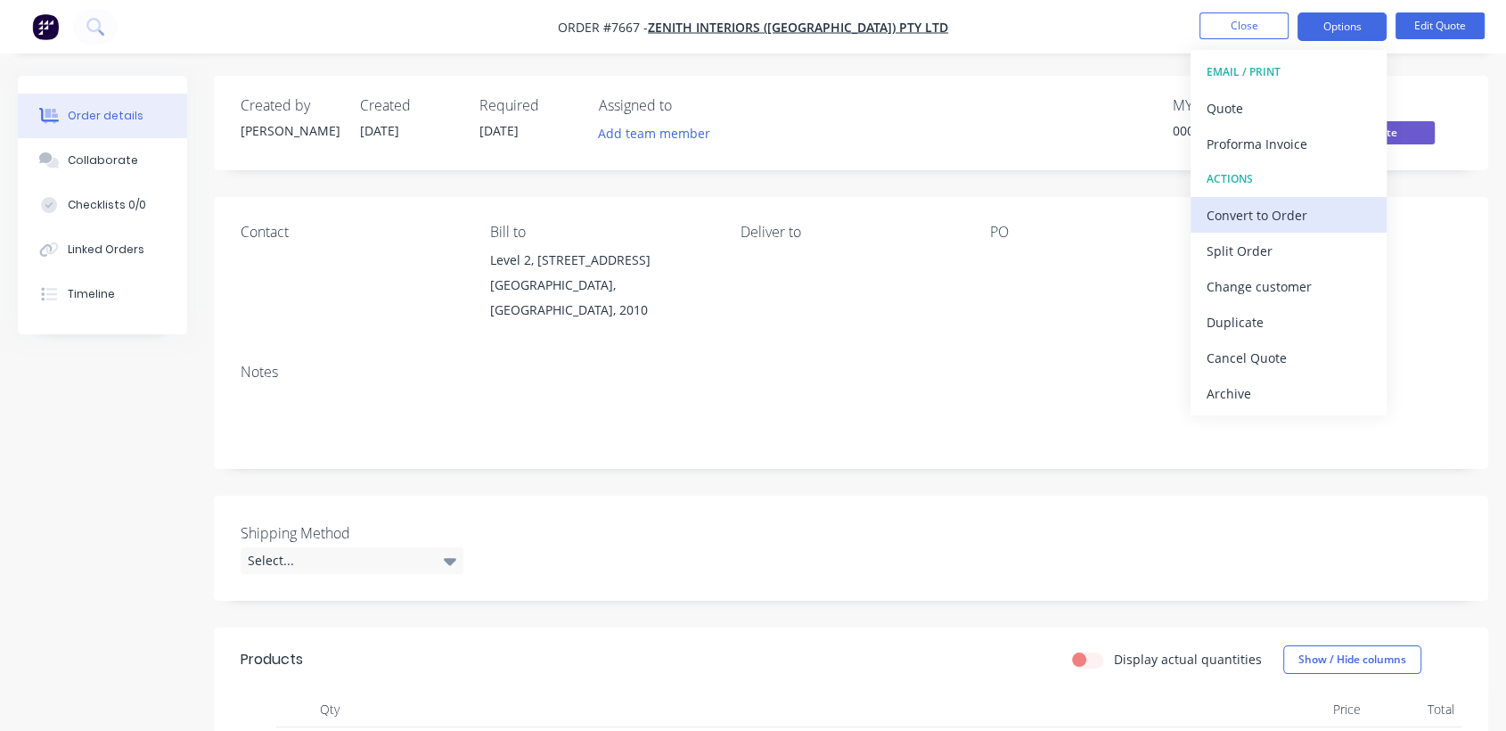
click at [1305, 202] on div "Convert to Order" at bounding box center [1289, 215] width 164 height 26
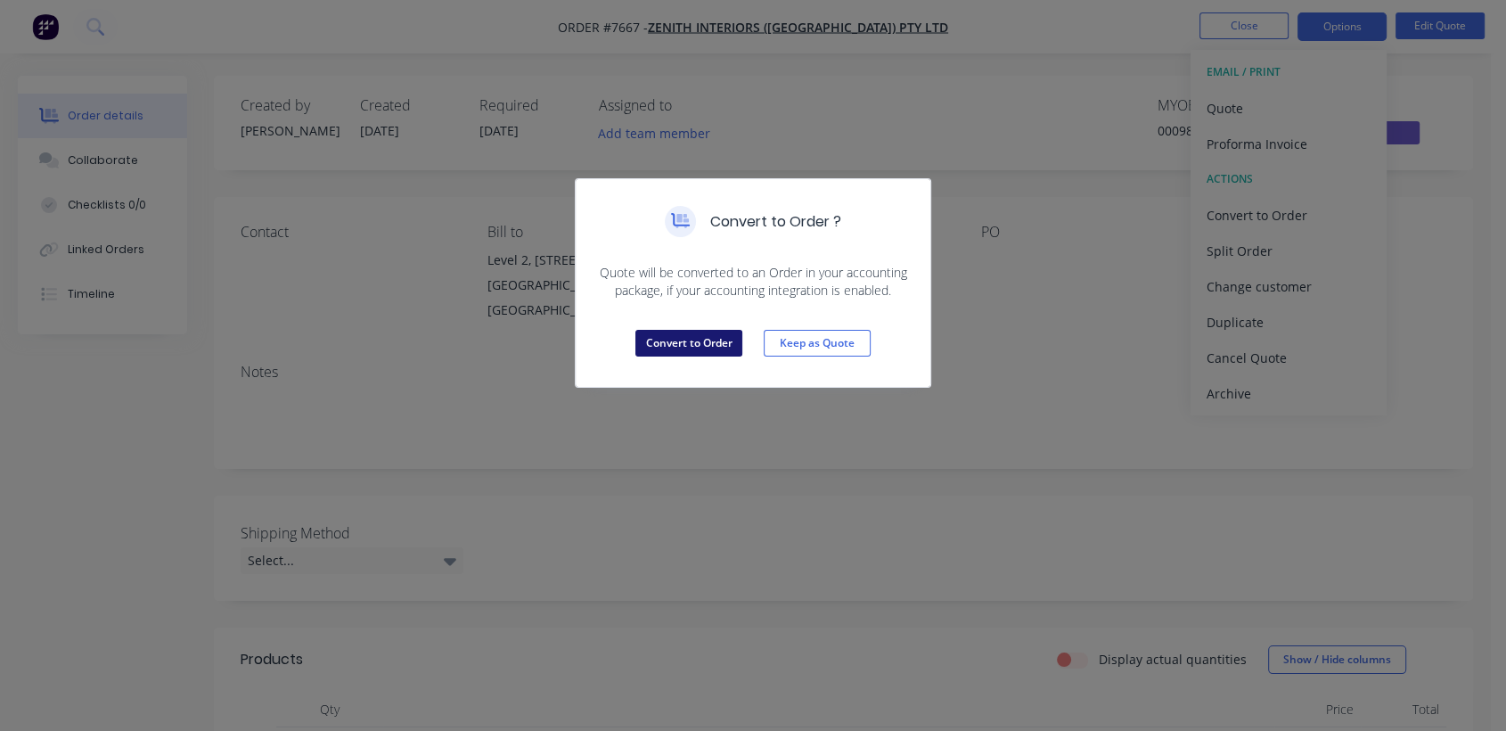
click at [696, 338] on button "Convert to Order" at bounding box center [688, 343] width 107 height 27
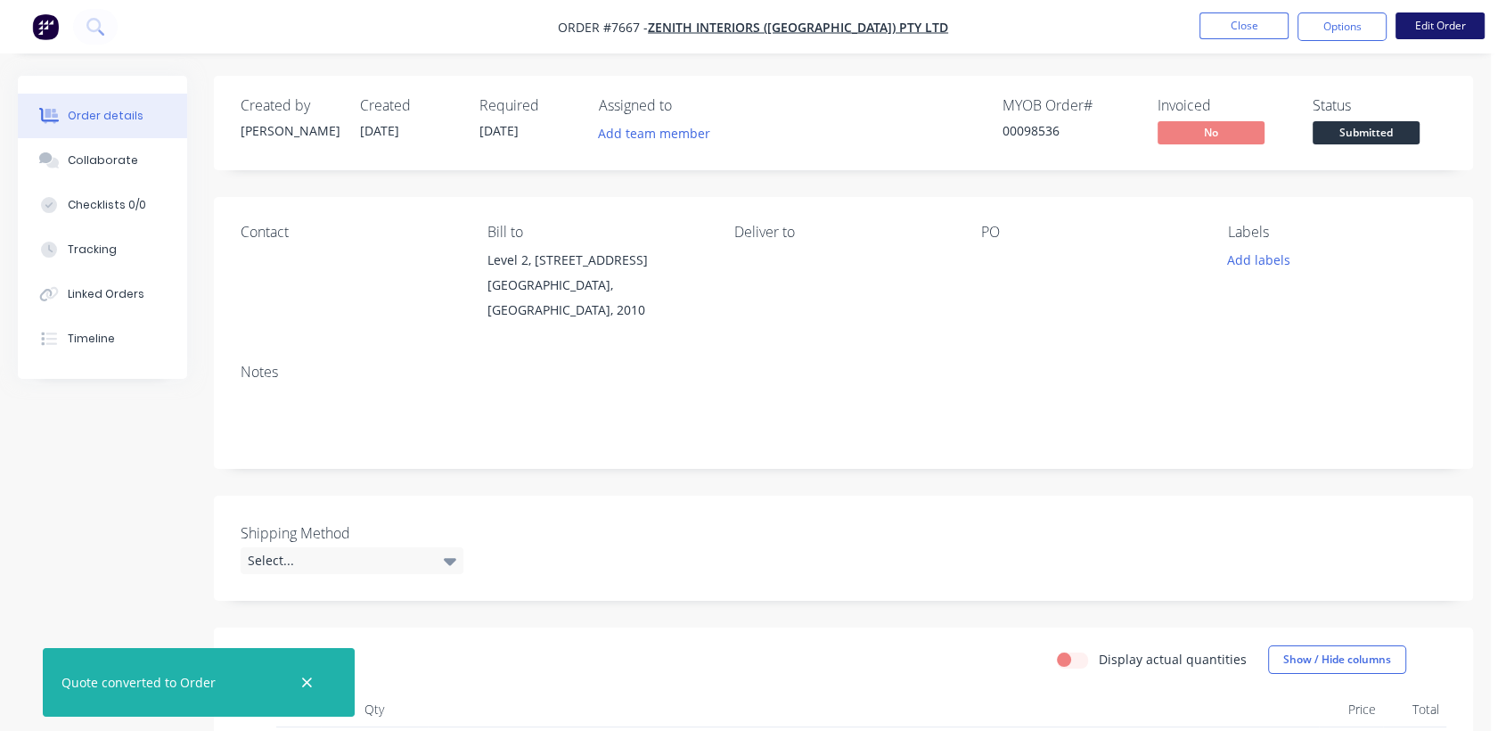
click at [1443, 23] on button "Edit Order" at bounding box center [1440, 25] width 89 height 27
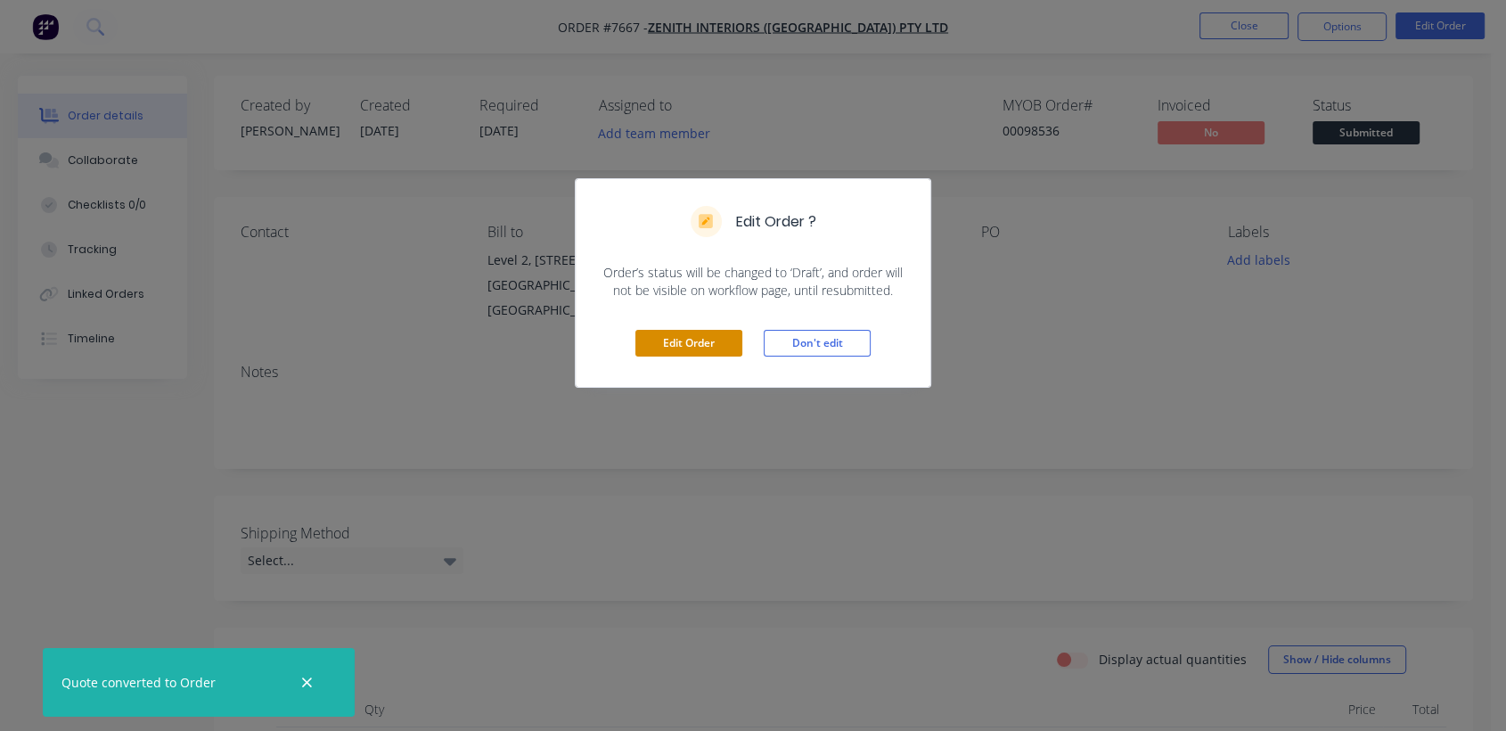
drag, startPoint x: 703, startPoint y: 339, endPoint x: 654, endPoint y: 316, distance: 53.8
click at [702, 339] on button "Edit Order" at bounding box center [688, 343] width 107 height 27
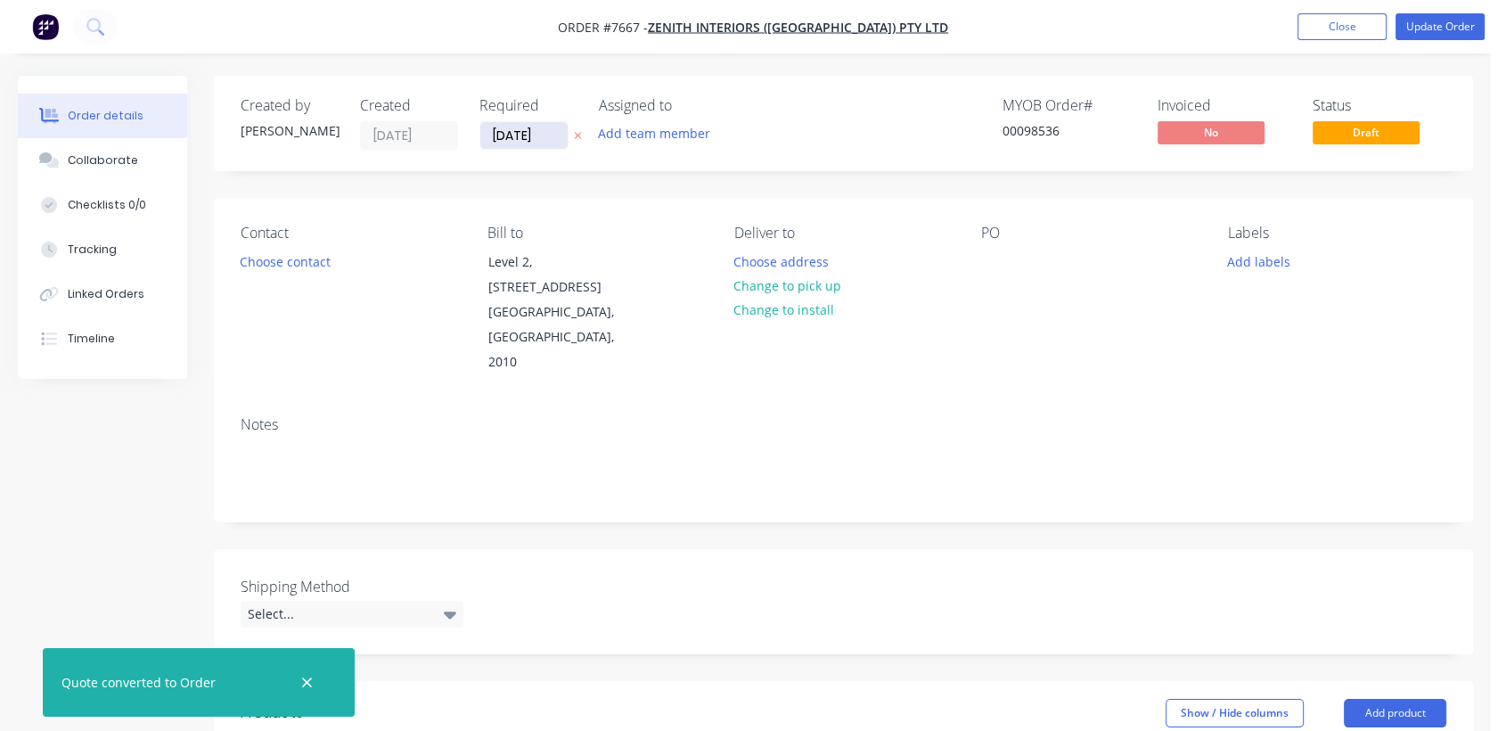
click at [552, 138] on input "[DATE]" at bounding box center [523, 135] width 87 height 27
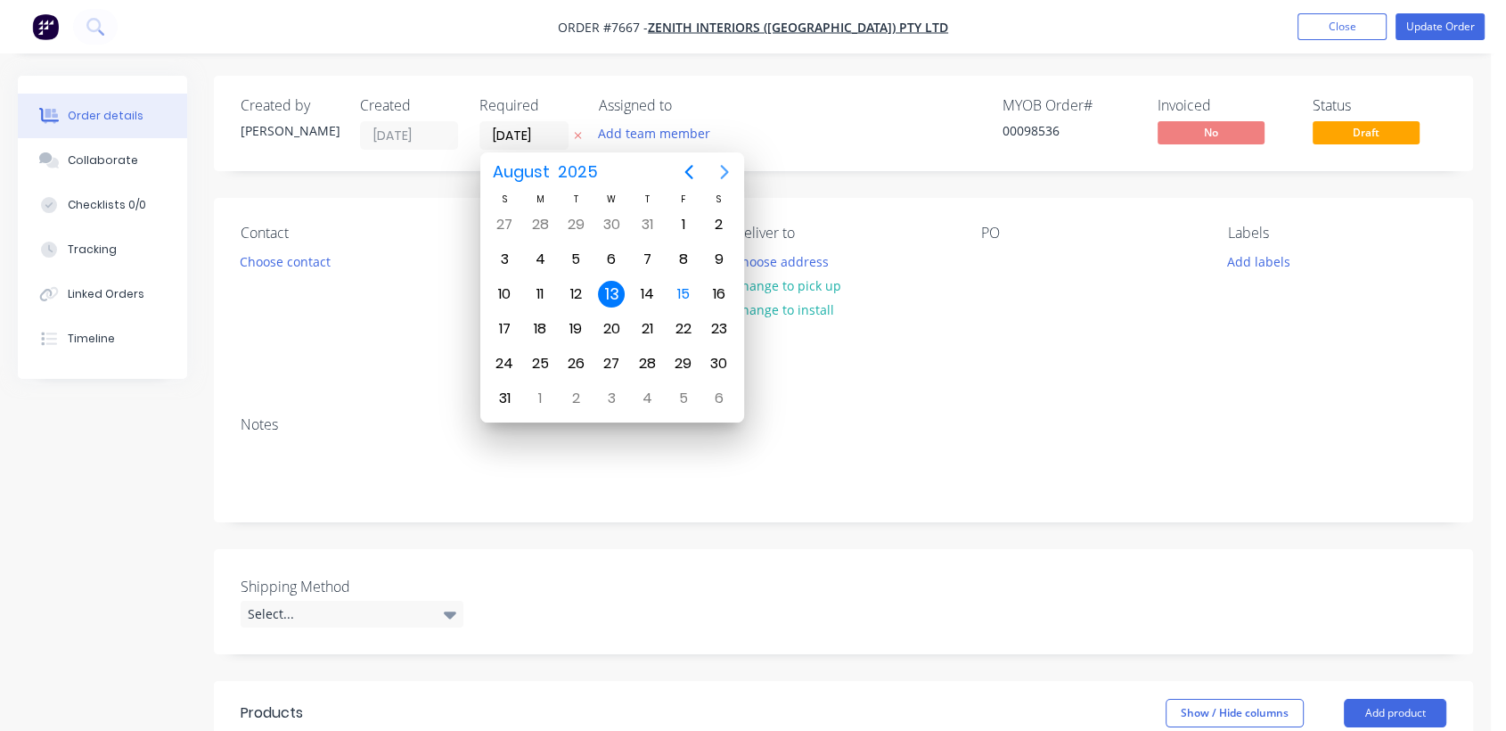
click at [725, 166] on icon "Next page" at bounding box center [724, 171] width 21 height 21
click at [615, 352] on div "31" at bounding box center [611, 363] width 27 height 27
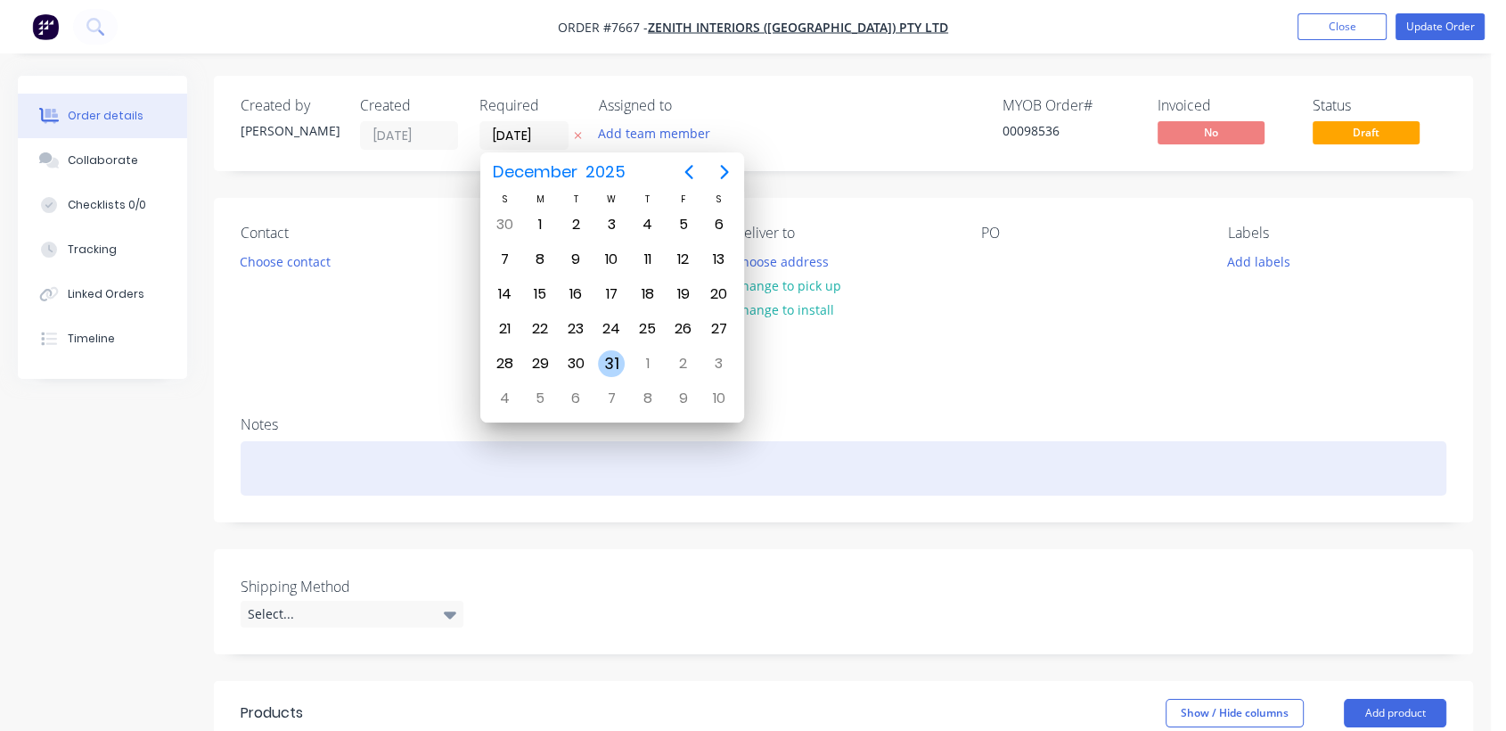
type input "[DATE]"
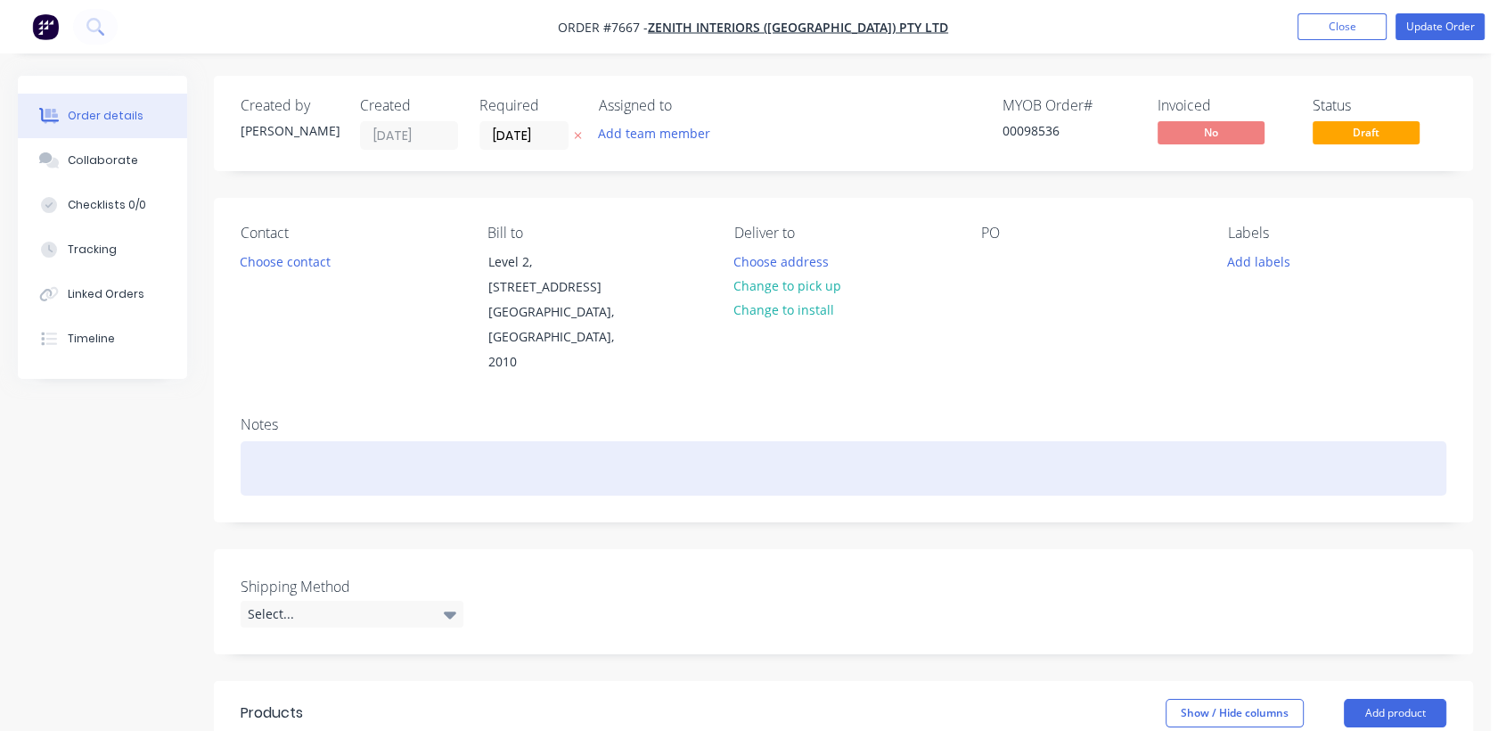
click at [306, 444] on div at bounding box center [844, 468] width 1206 height 54
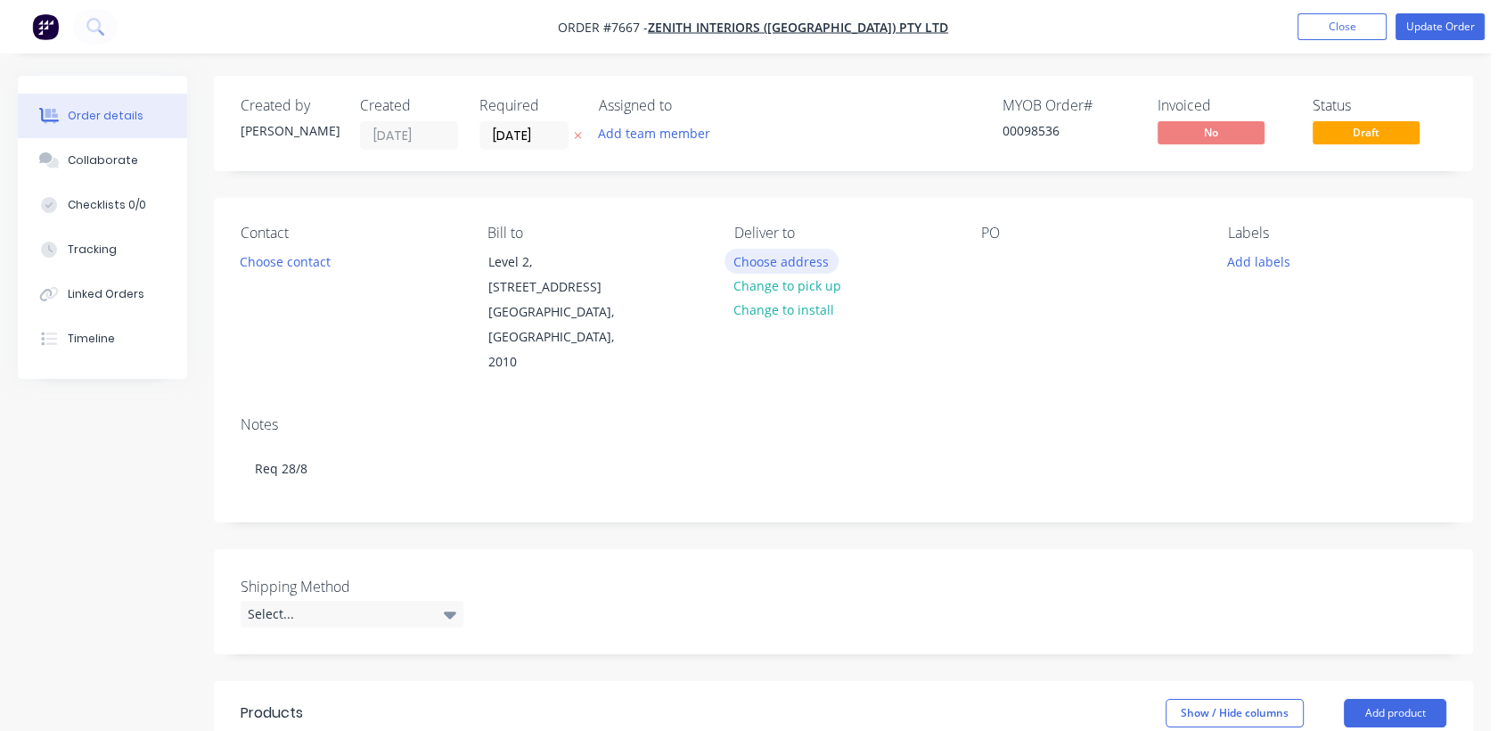
click at [810, 258] on button "Choose address" at bounding box center [782, 261] width 114 height 24
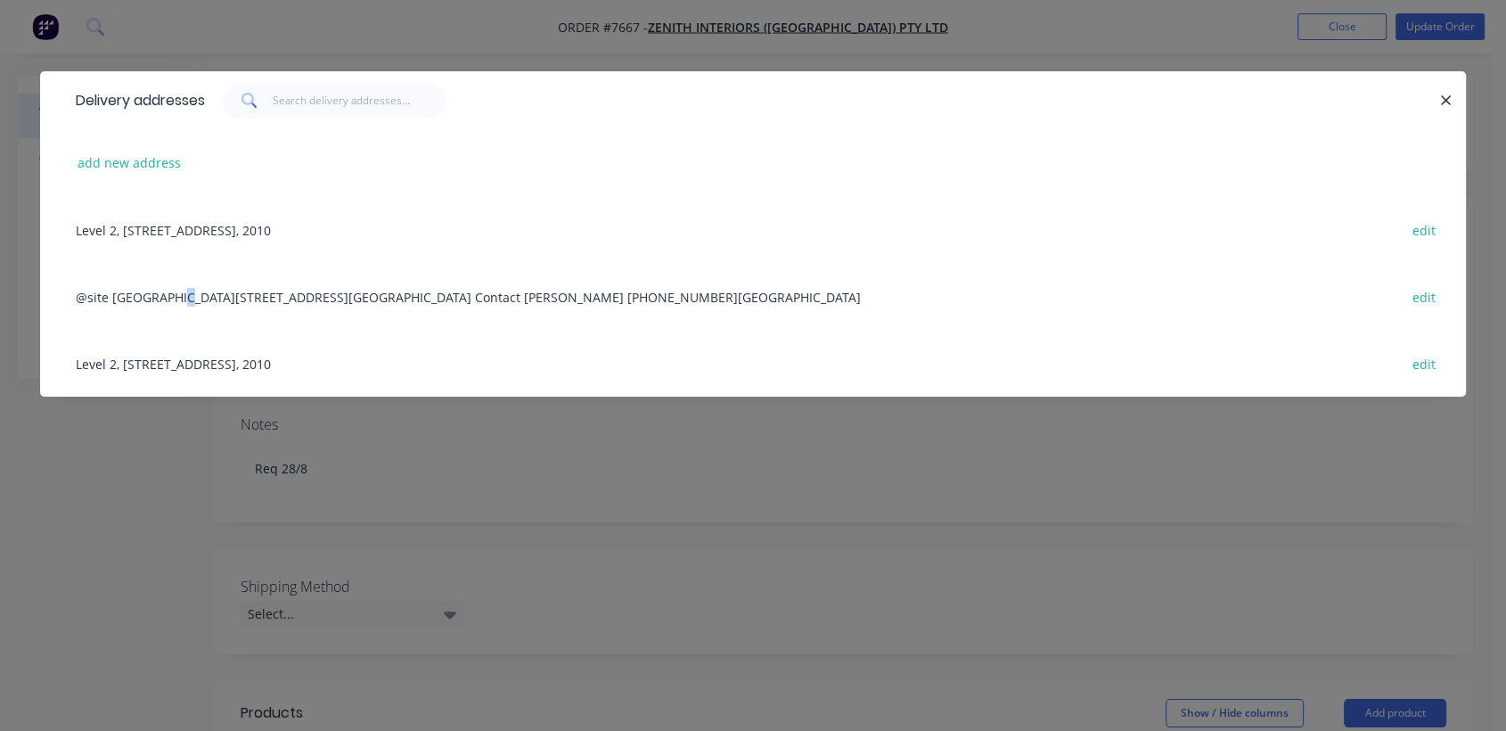
drag, startPoint x: 184, startPoint y: 287, endPoint x: 272, endPoint y: 278, distance: 88.7
click at [184, 287] on div "@site Warehouse Building E, 60 - 66 Perry St Matraville NSW Contact Bernie 0424…" at bounding box center [753, 296] width 1372 height 67
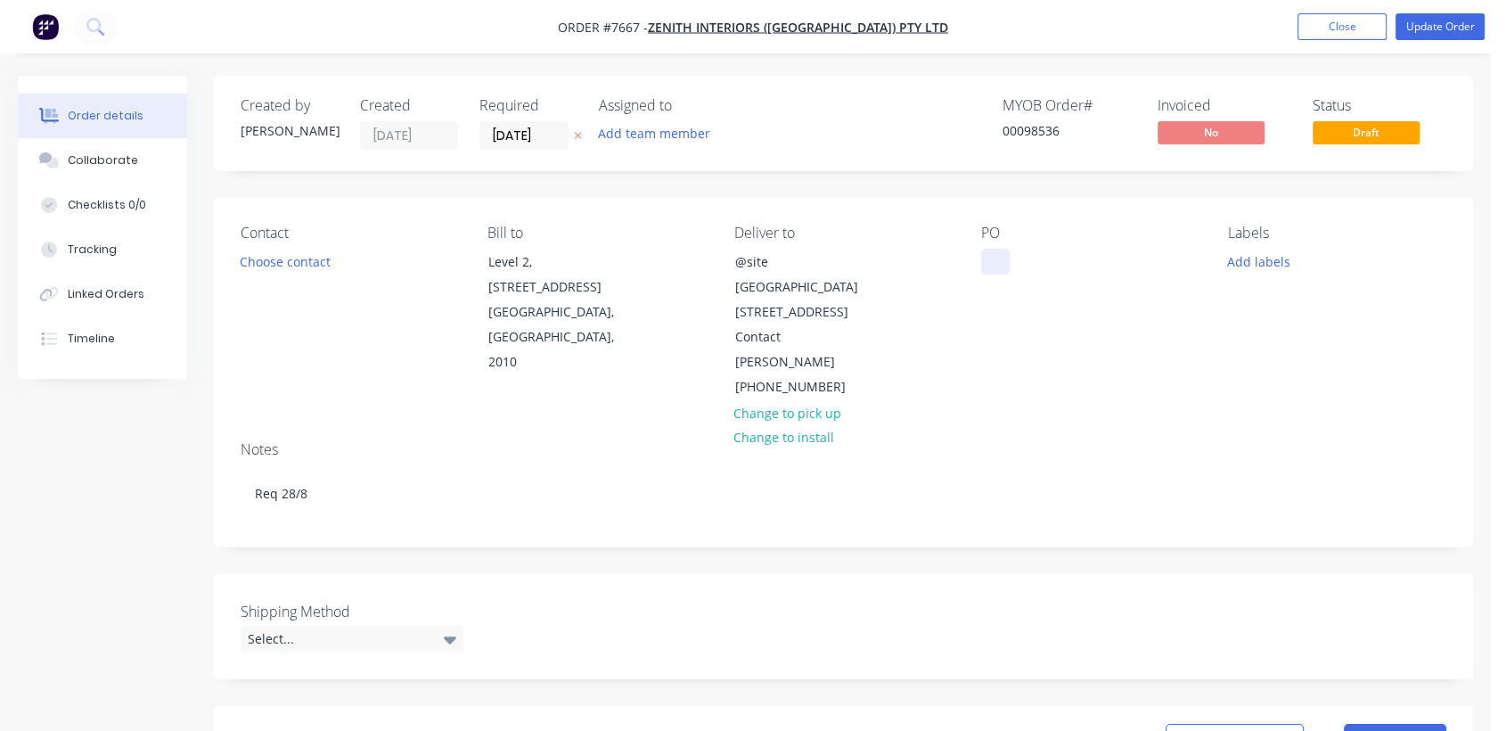
click at [1003, 249] on div at bounding box center [995, 262] width 29 height 26
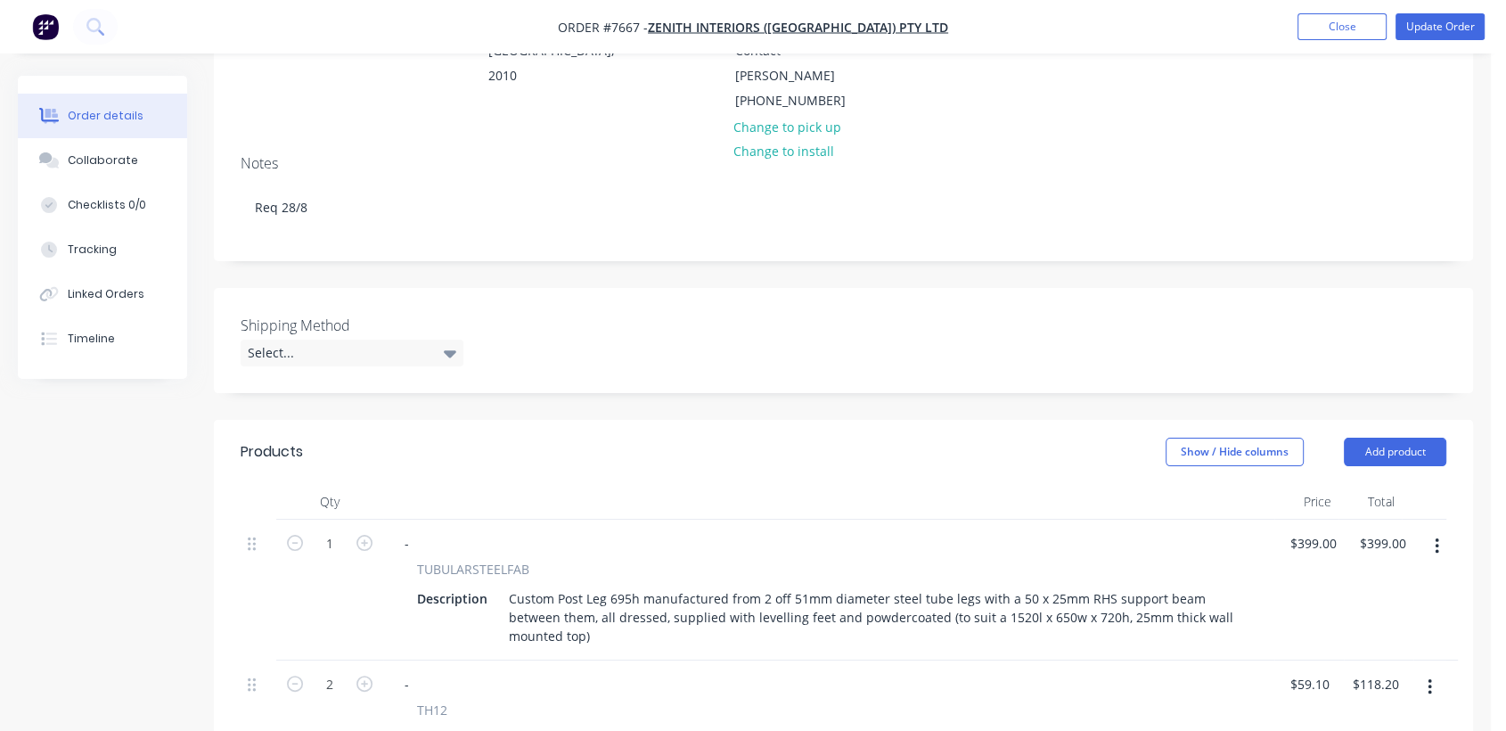
scroll to position [297, 0]
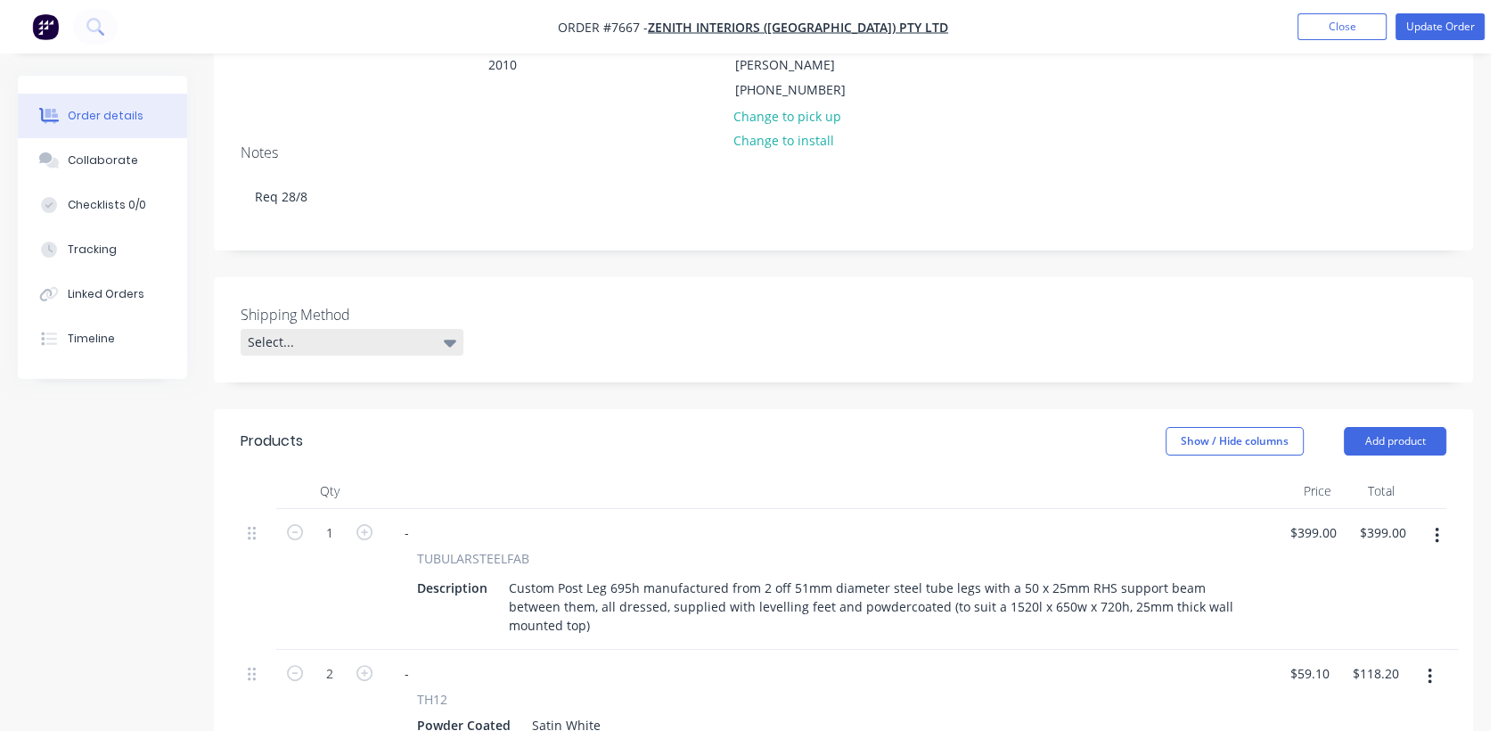
click at [394, 329] on div "Select..." at bounding box center [352, 342] width 223 height 27
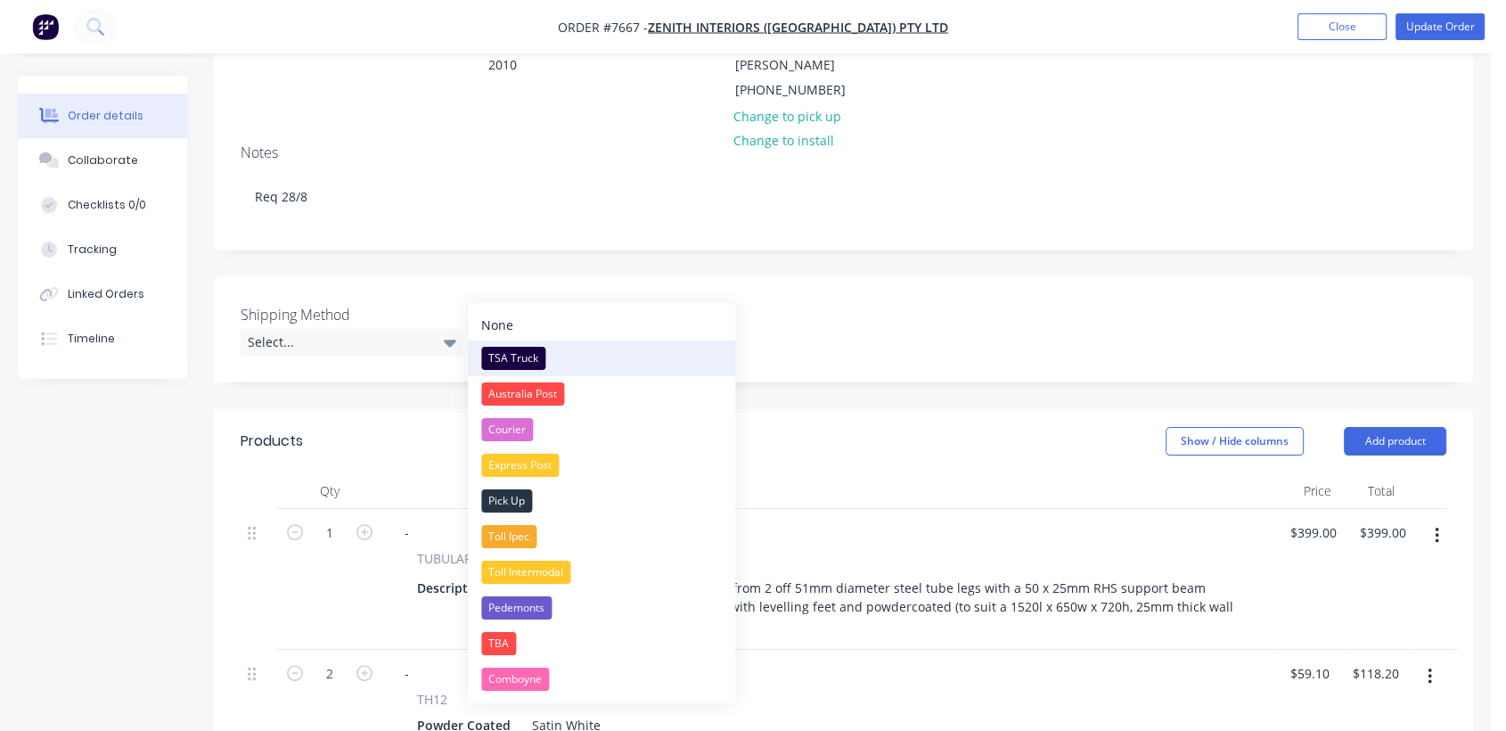
click at [496, 355] on div "TSA Truck" at bounding box center [513, 358] width 64 height 23
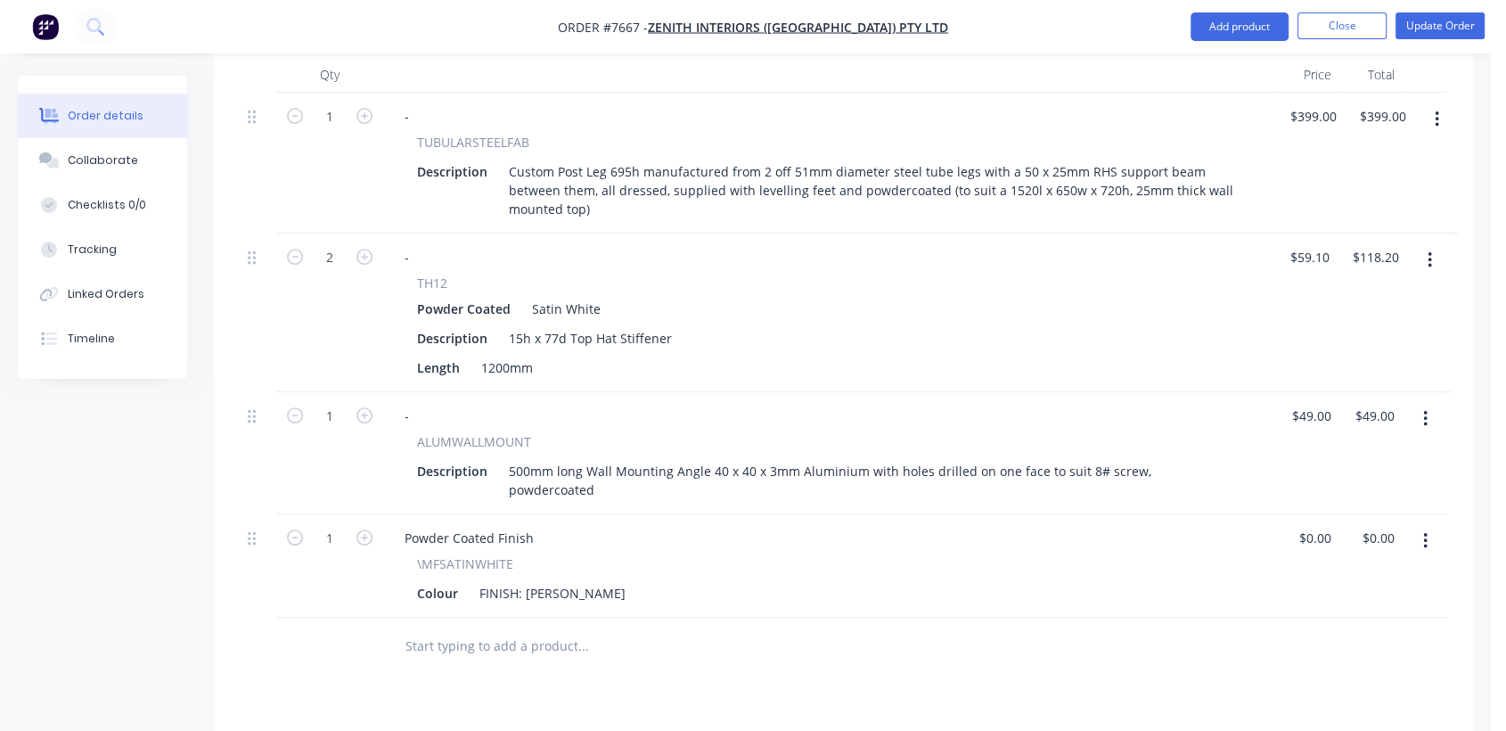
scroll to position [791, 0]
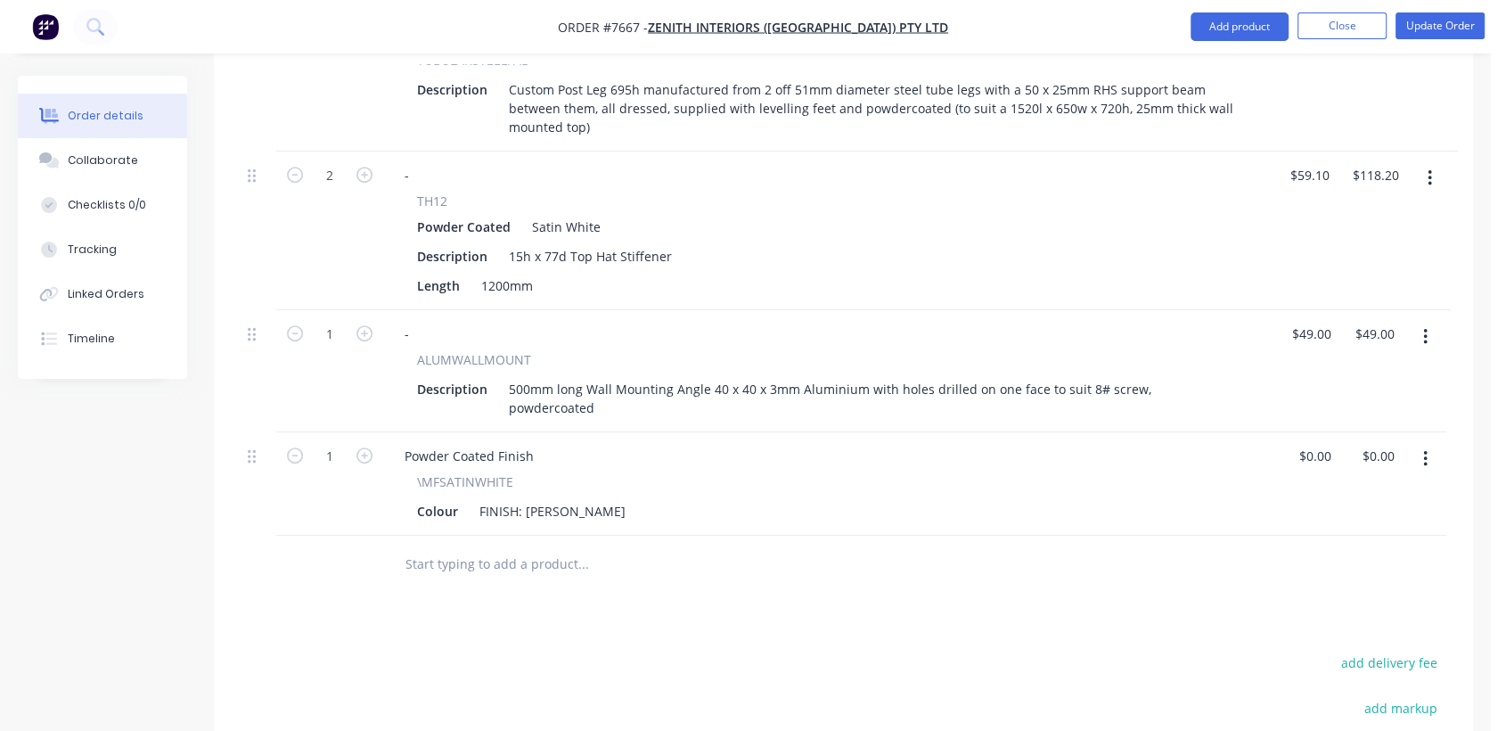
click at [529, 546] on input "text" at bounding box center [583, 564] width 356 height 36
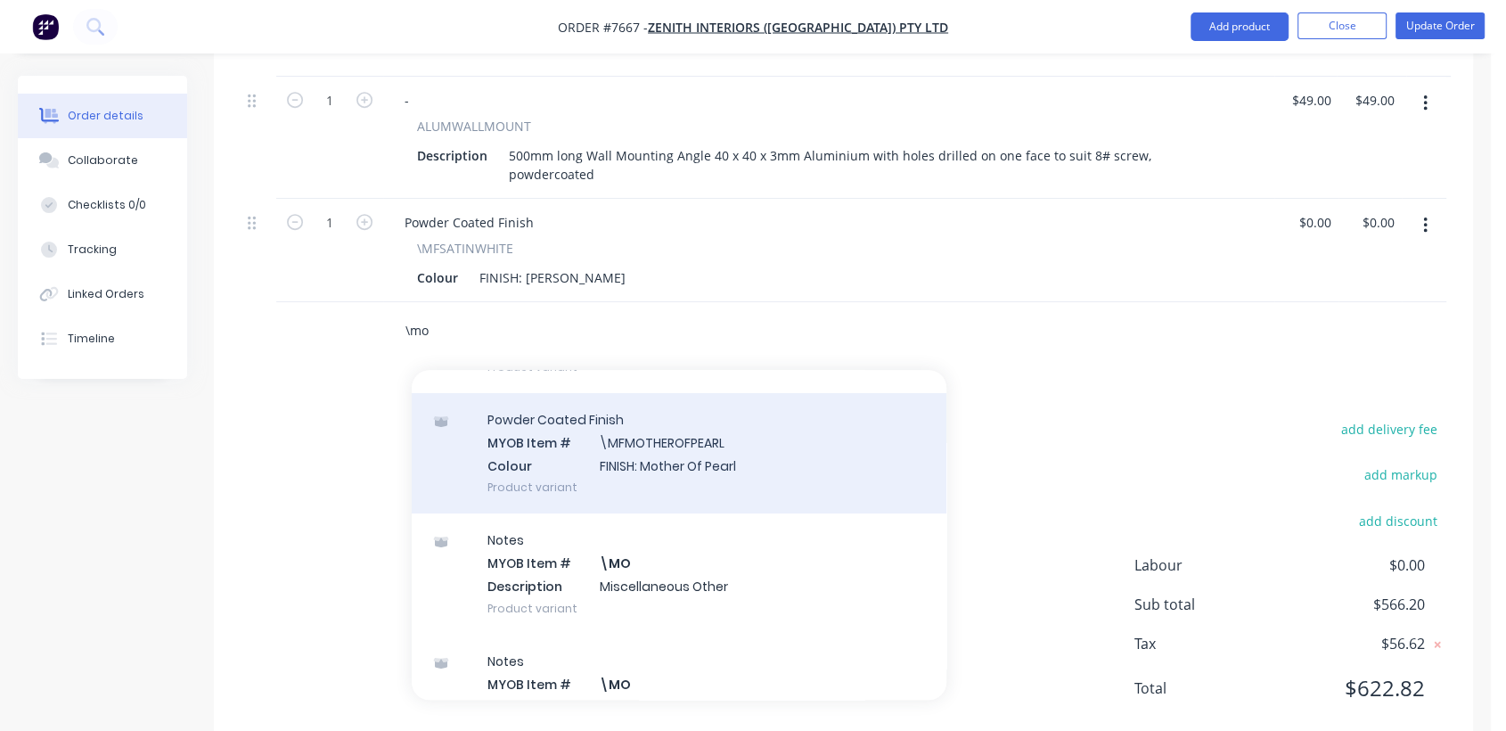
scroll to position [198, 0]
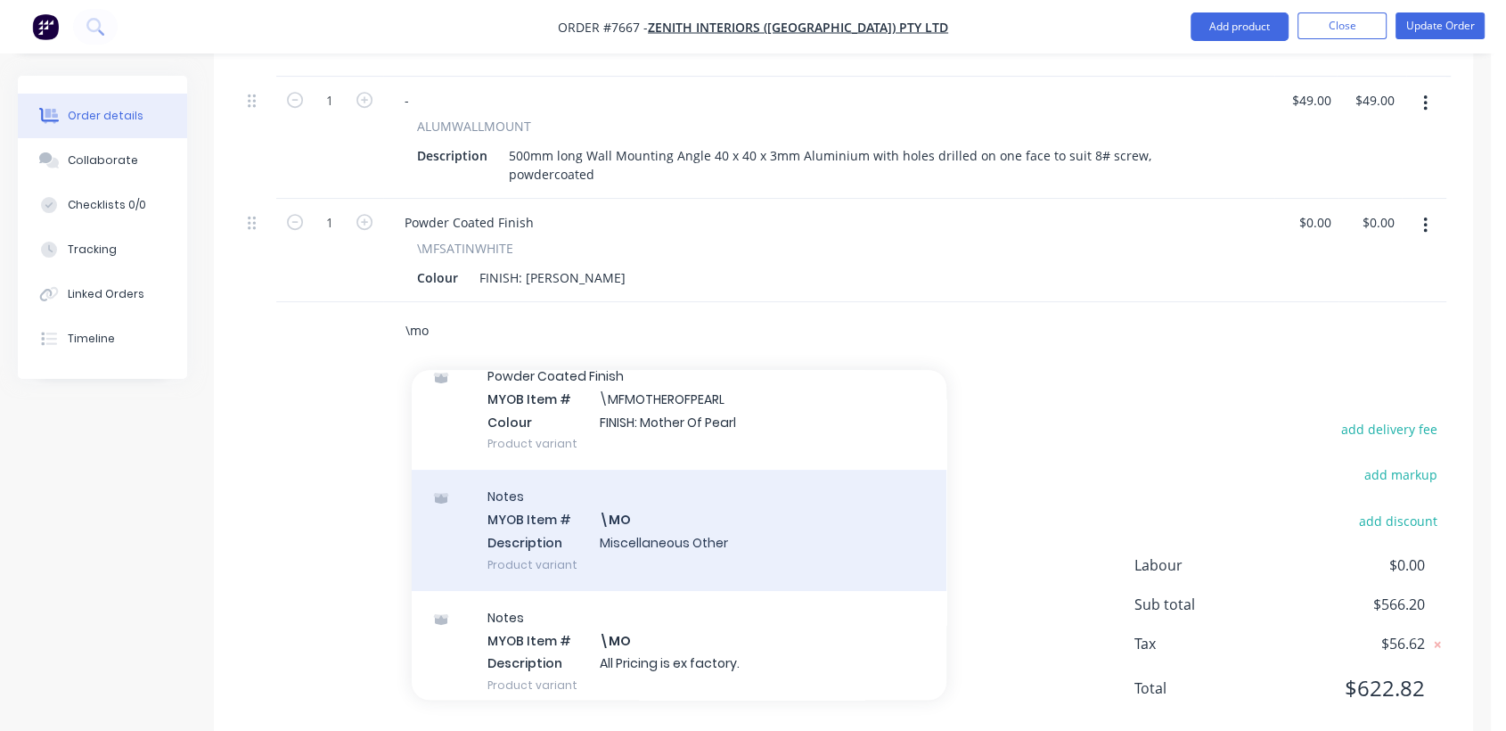
type input "\mo"
click at [716, 513] on div "Notes MYOB Item # \MO Description Miscellaneous Other Product variant" at bounding box center [679, 530] width 535 height 120
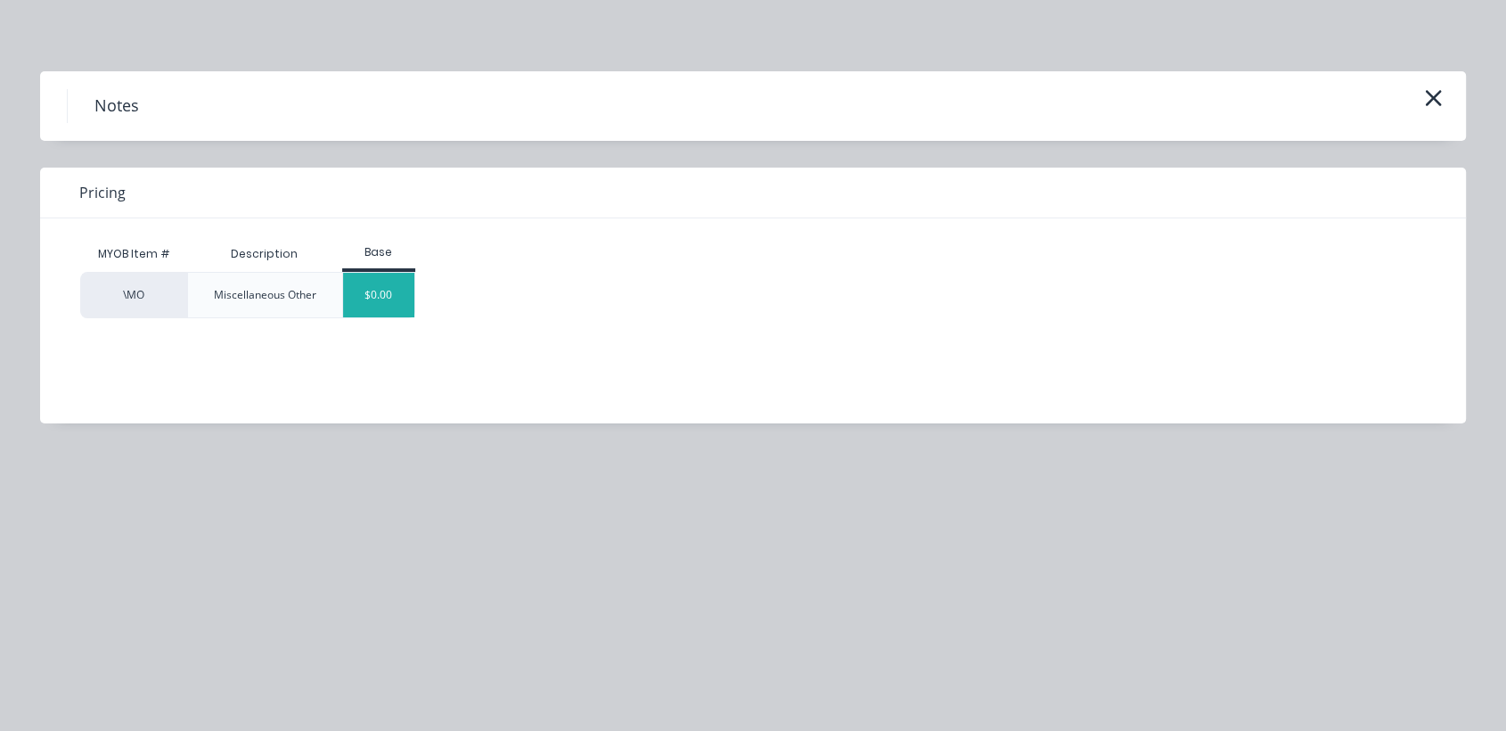
click at [377, 295] on div "$0.00" at bounding box center [379, 295] width 72 height 45
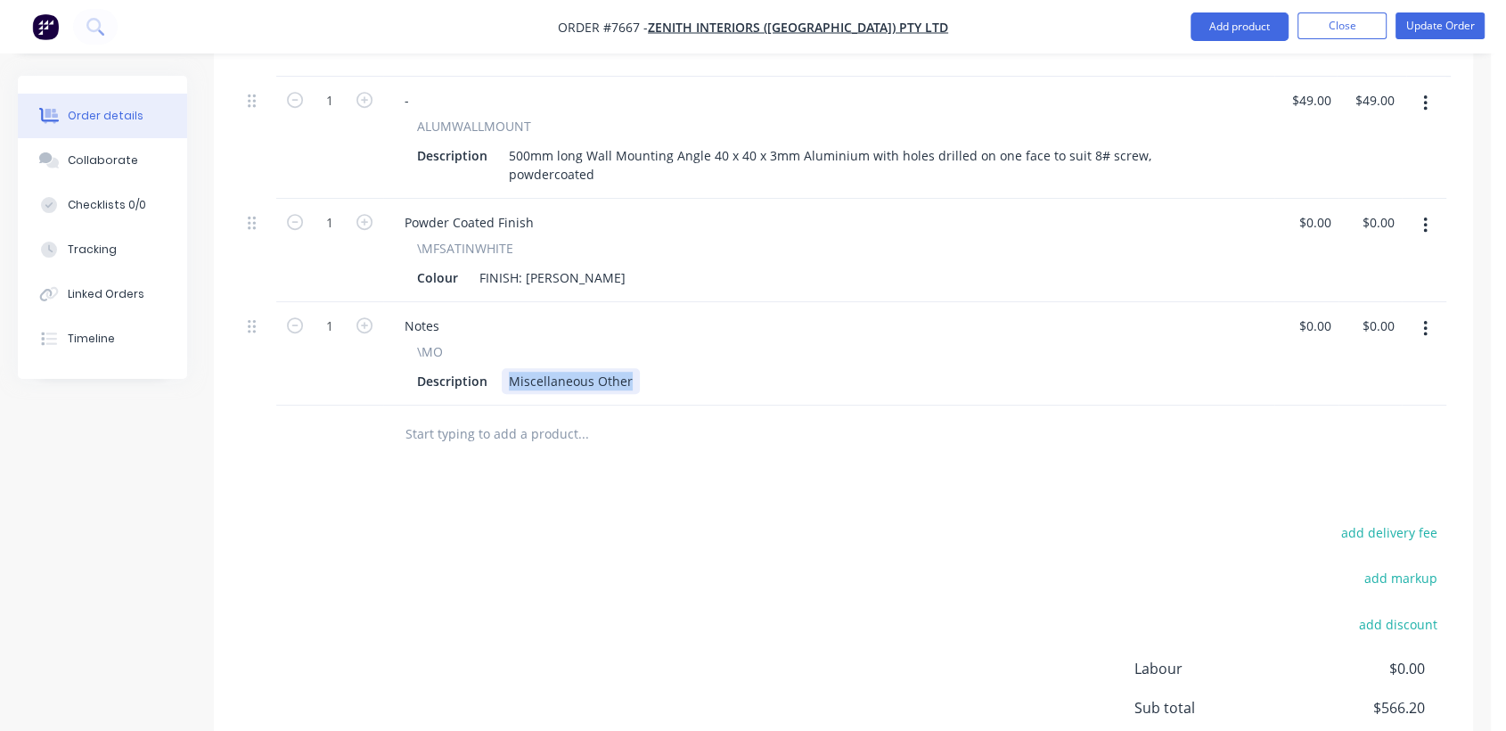
drag, startPoint x: 499, startPoint y: 335, endPoint x: 685, endPoint y: 353, distance: 187.1
click at [685, 353] on div "Notes \MO Description Miscellaneous Other" at bounding box center [828, 353] width 891 height 103
type input "0"
click at [106, 159] on div "Collaborate" at bounding box center [103, 160] width 70 height 16
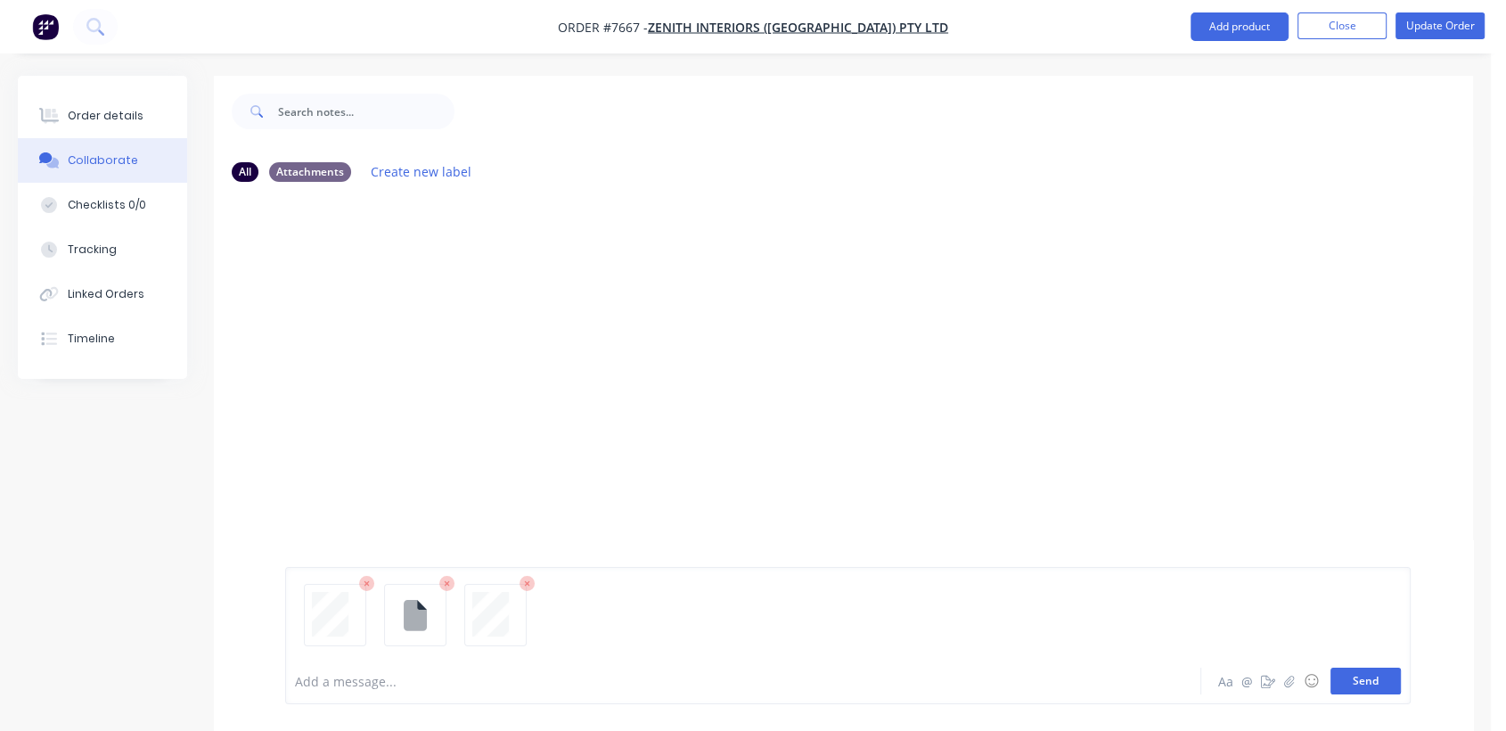
click at [1364, 677] on button "Send" at bounding box center [1365, 680] width 70 height 27
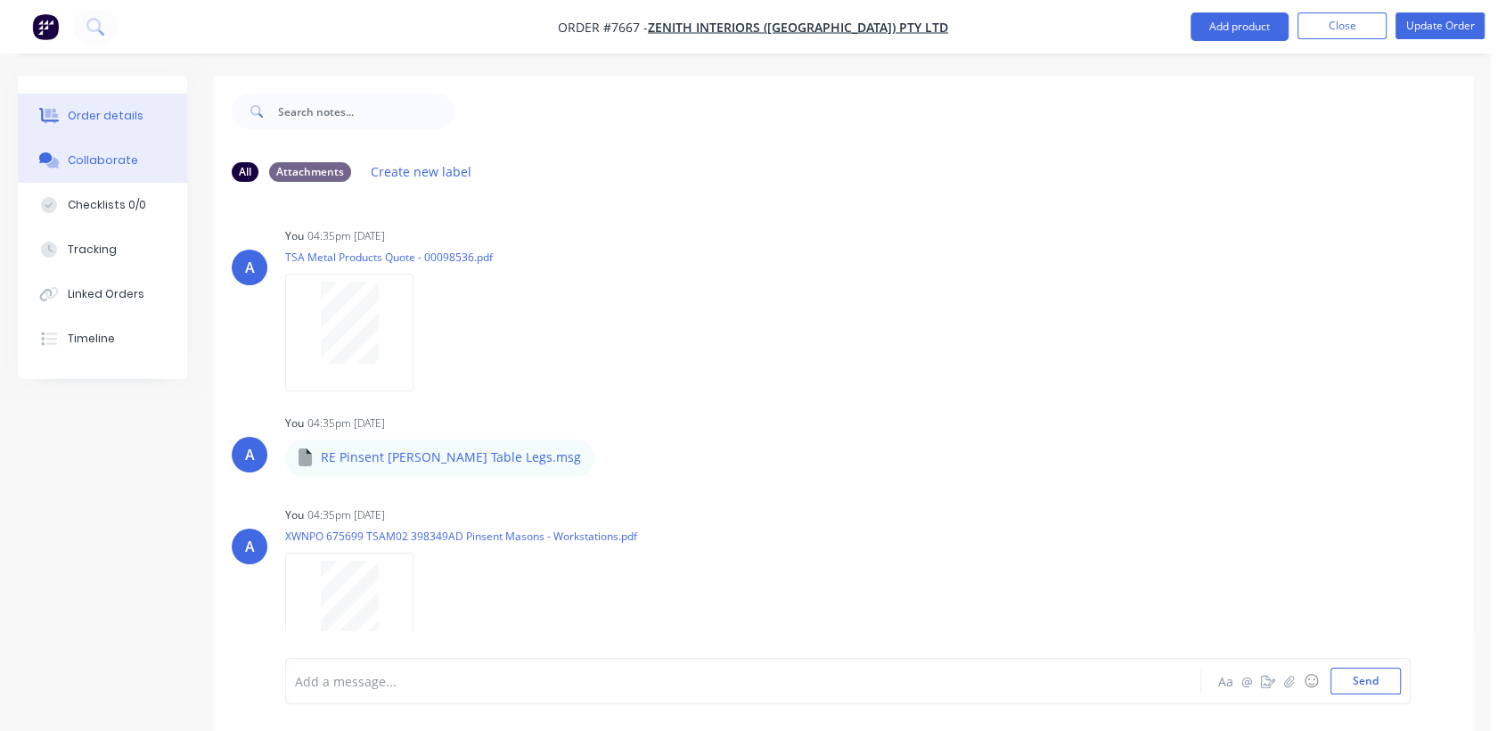
click at [94, 105] on button "Order details" at bounding box center [102, 116] width 169 height 45
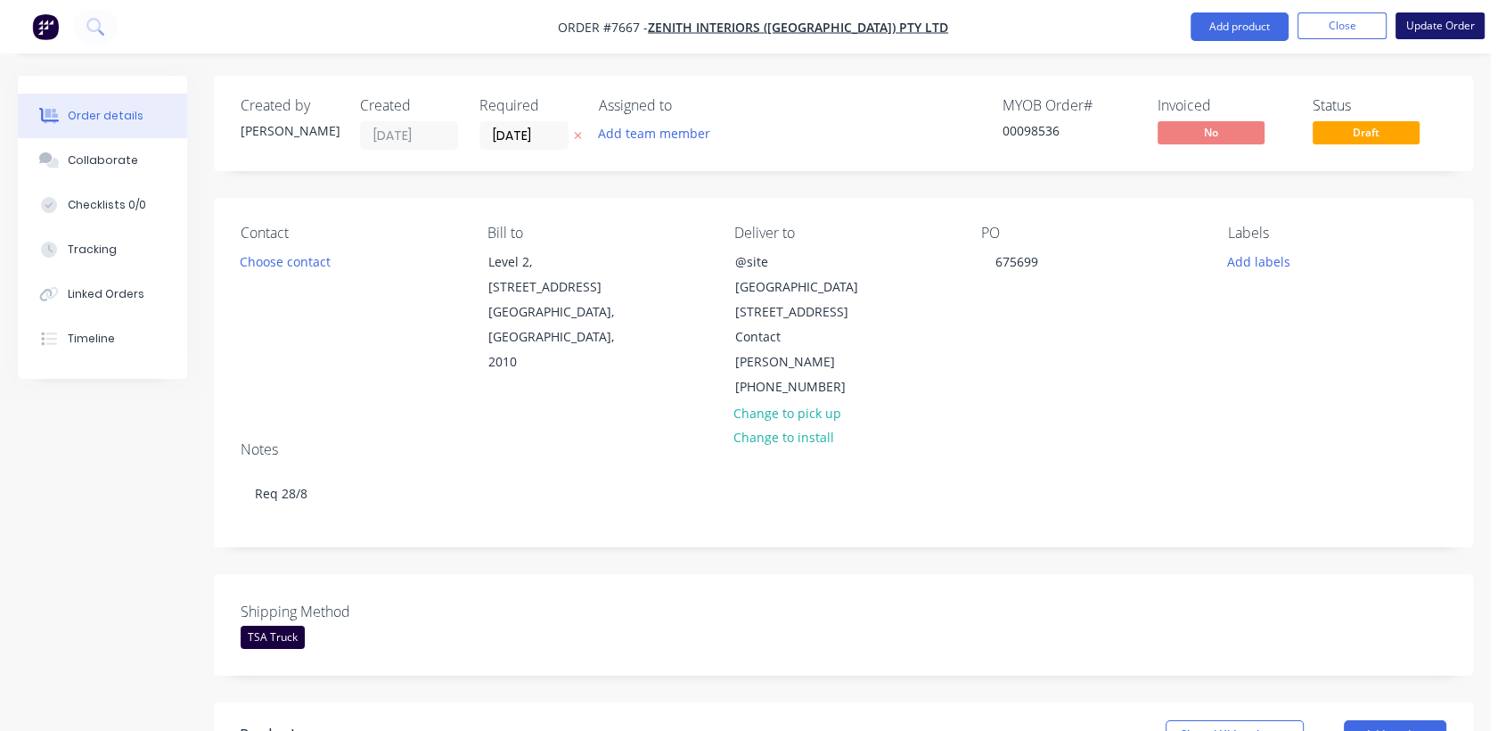
click at [1427, 22] on button "Update Order" at bounding box center [1440, 25] width 89 height 27
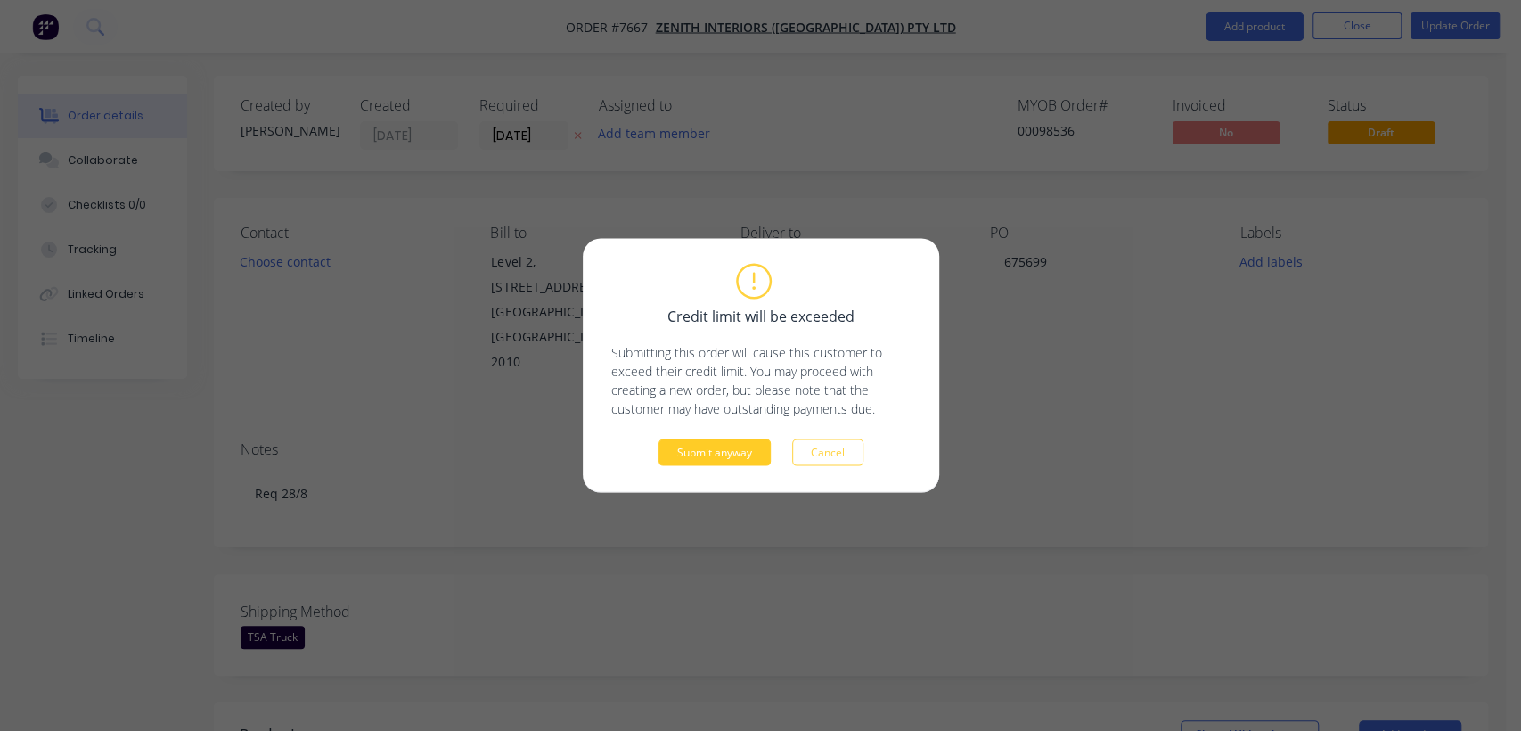
click at [709, 448] on button "Submit anyway" at bounding box center [715, 452] width 112 height 27
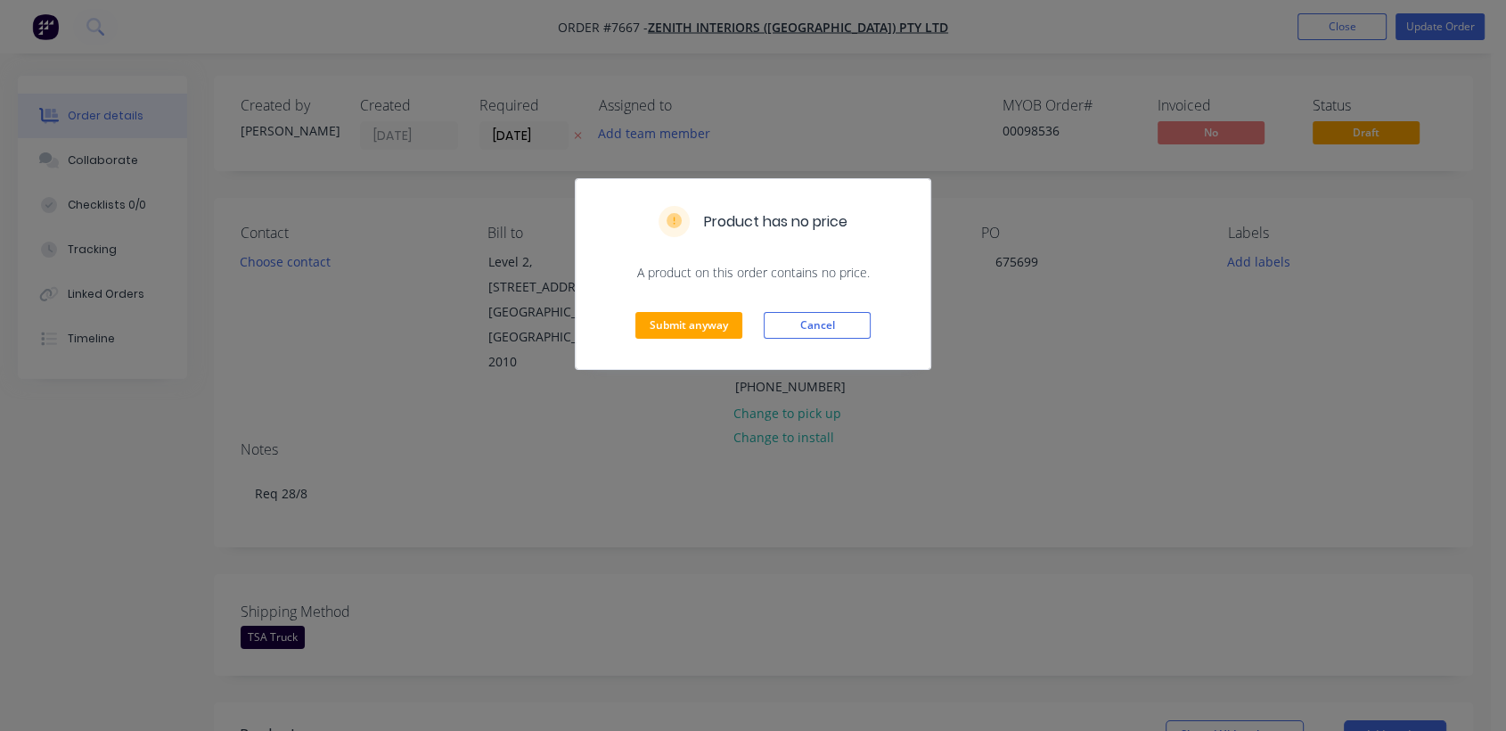
click at [720, 309] on div "Submit anyway Cancel" at bounding box center [753, 325] width 355 height 87
click at [721, 312] on button "Submit anyway" at bounding box center [688, 325] width 107 height 27
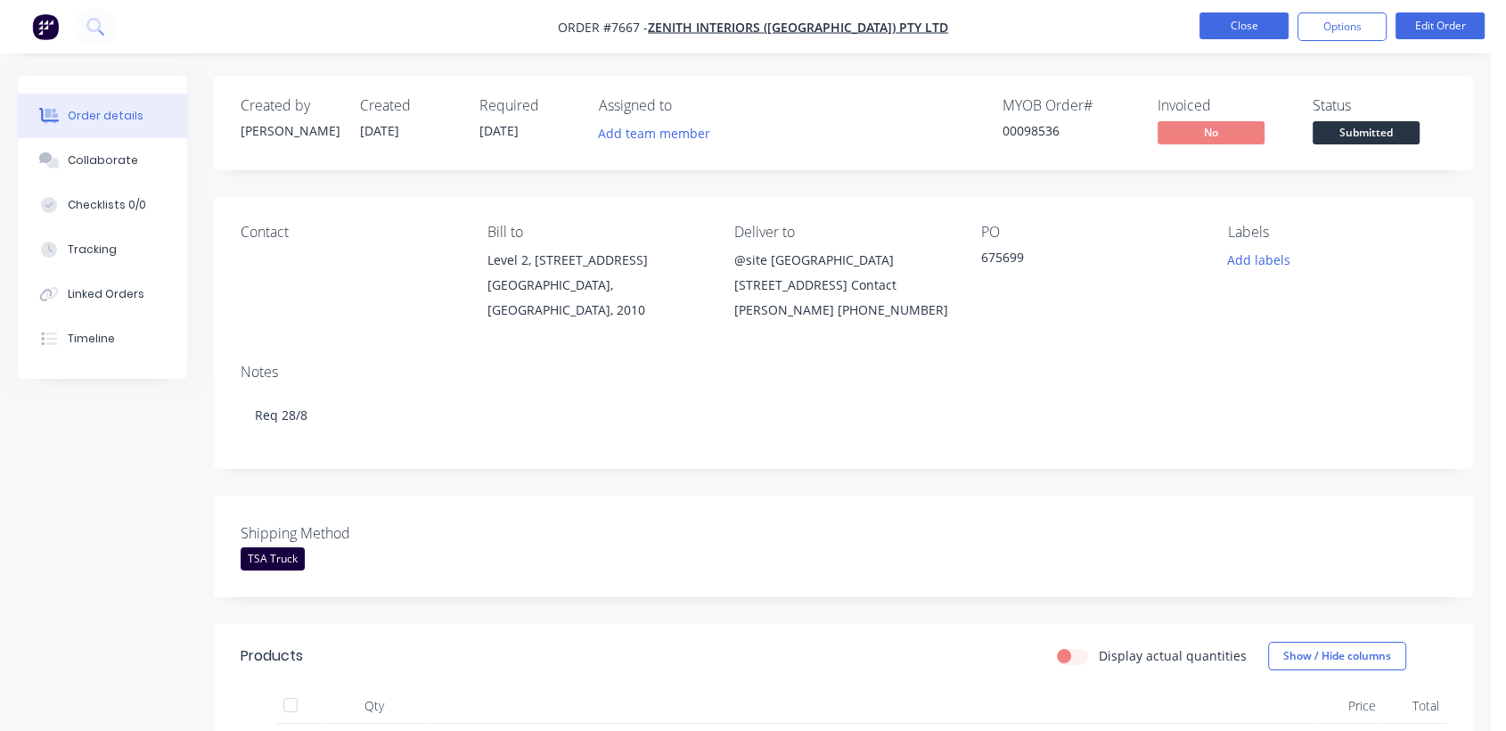
click at [1225, 22] on button "Close" at bounding box center [1243, 25] width 89 height 27
